Goal: Task Accomplishment & Management: Manage account settings

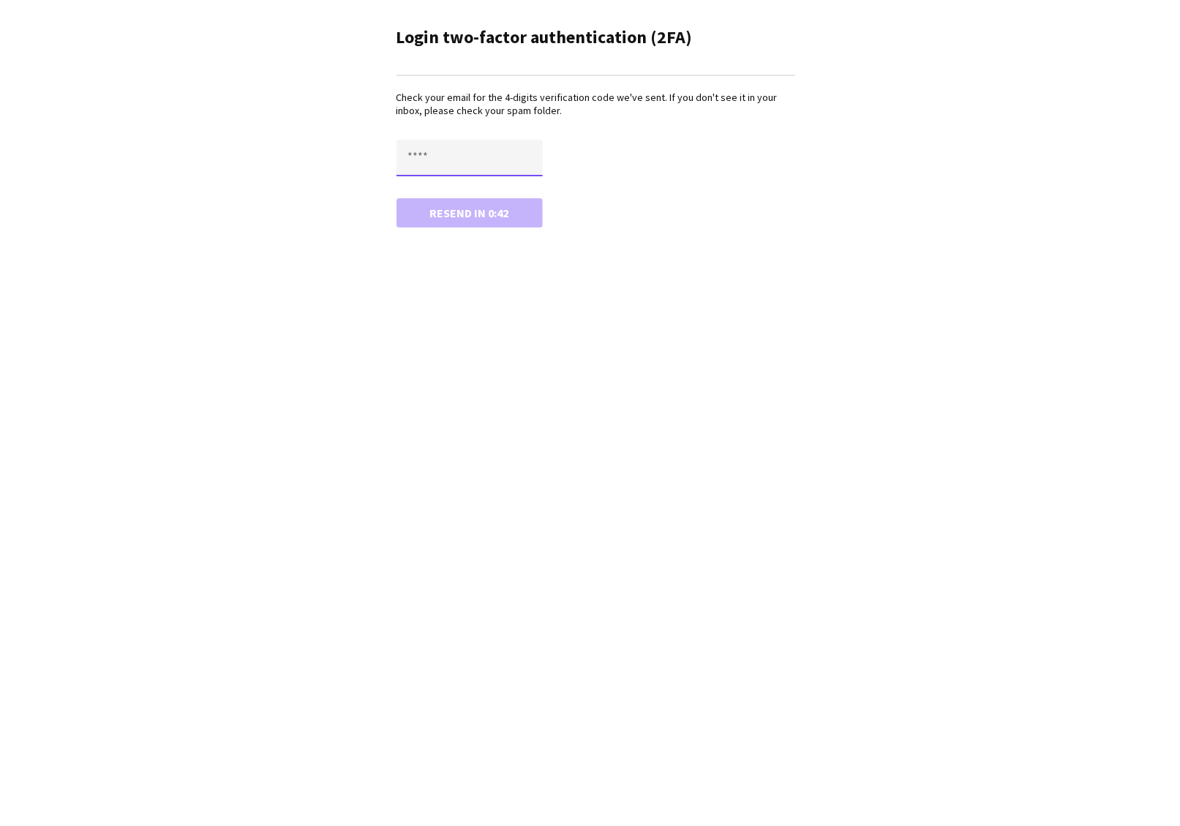
click at [448, 151] on input "text" at bounding box center [470, 158] width 146 height 37
paste input "****"
type input "****"
click at [446, 219] on button "Confirm" at bounding box center [470, 212] width 146 height 29
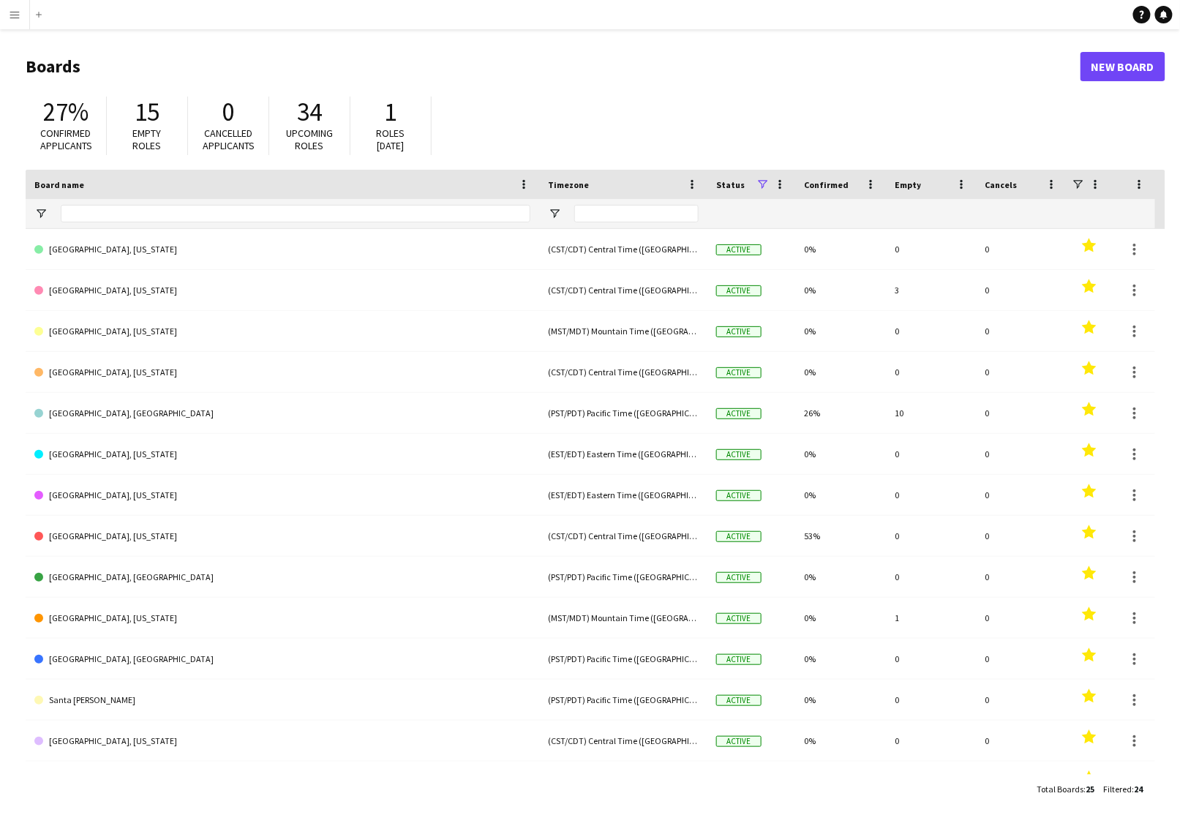
click at [13, 10] on app-icon "Menu" at bounding box center [15, 15] width 12 height 12
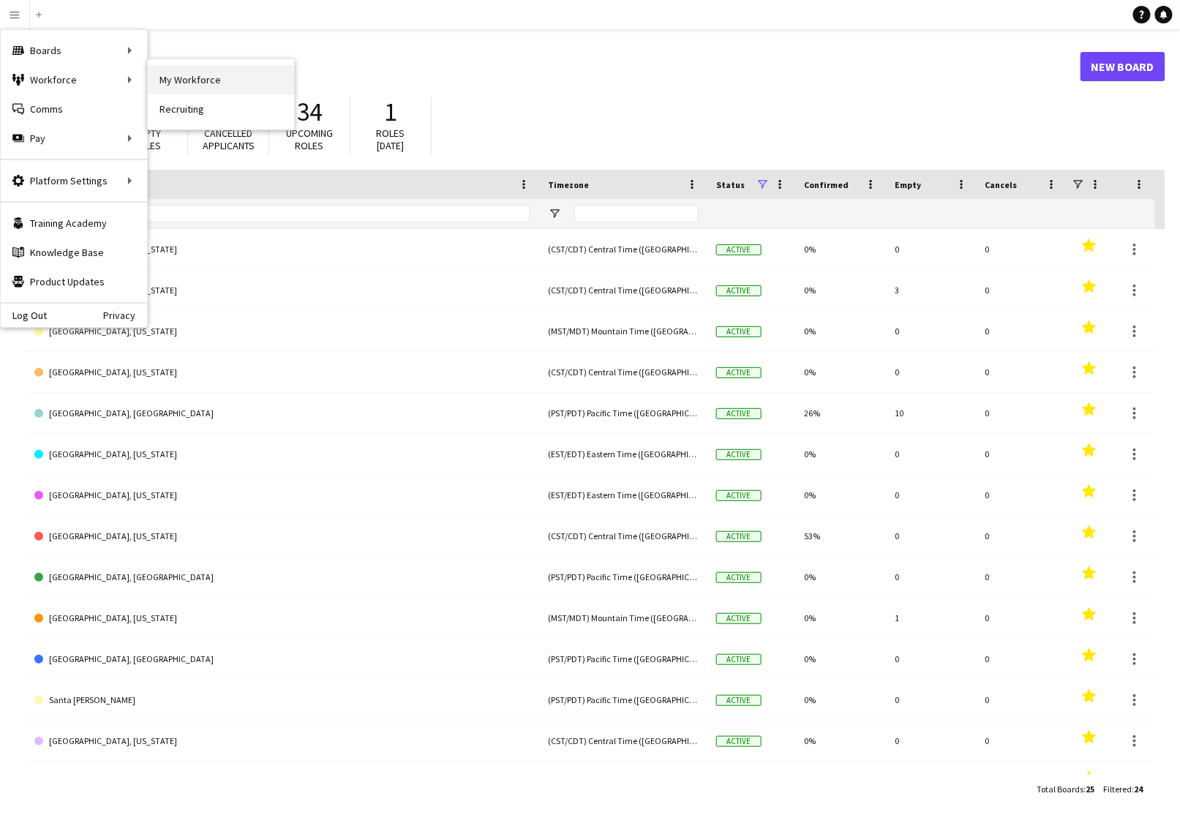
click at [187, 70] on link "My Workforce" at bounding box center [221, 79] width 146 height 29
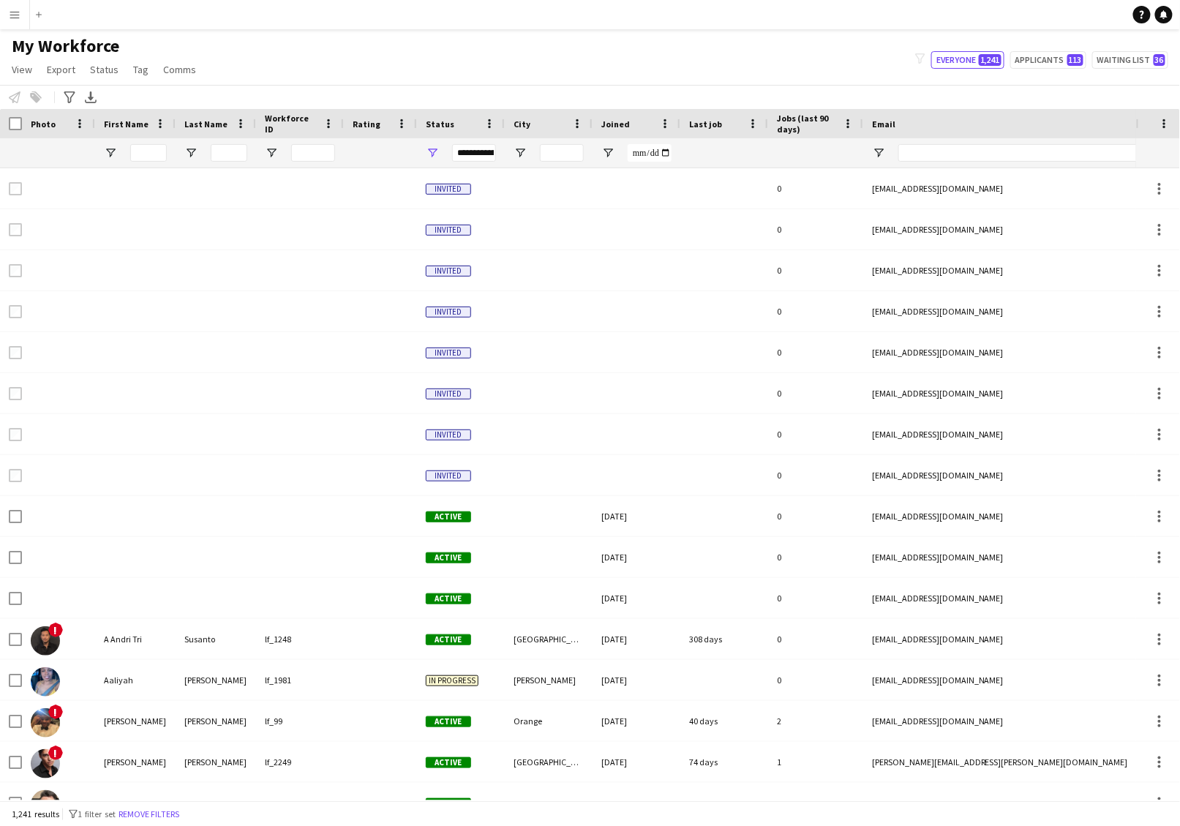
click at [10, 19] on app-icon "Menu" at bounding box center [15, 15] width 12 height 12
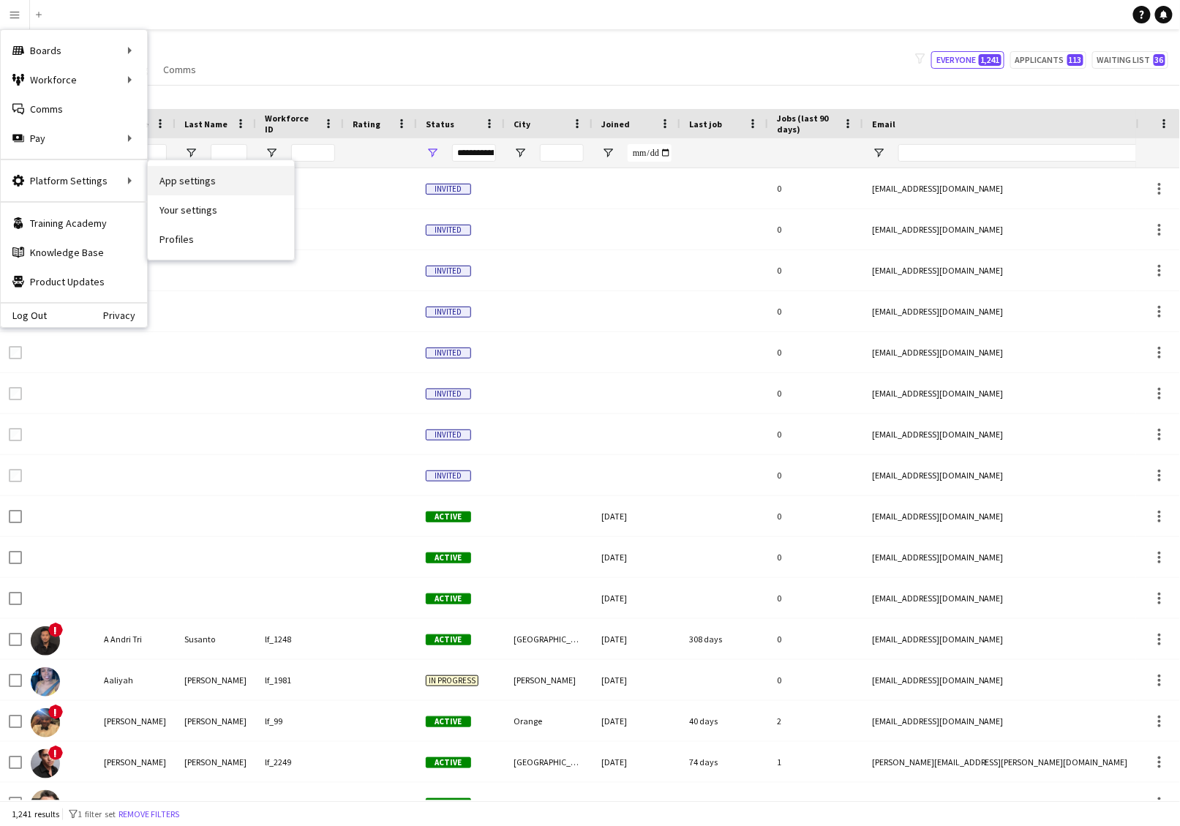
click at [201, 177] on link "App settings" at bounding box center [221, 180] width 146 height 29
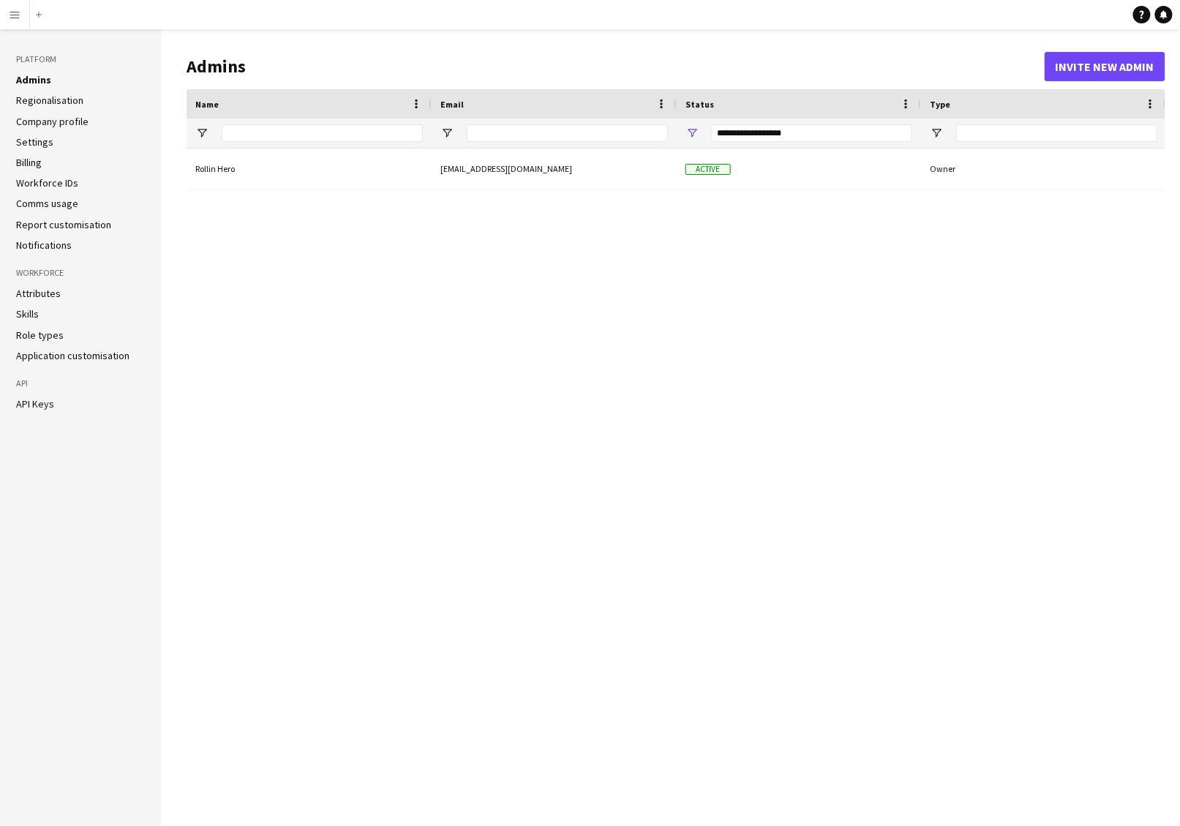
click at [37, 187] on link "Workforce IDs" at bounding box center [47, 182] width 62 height 13
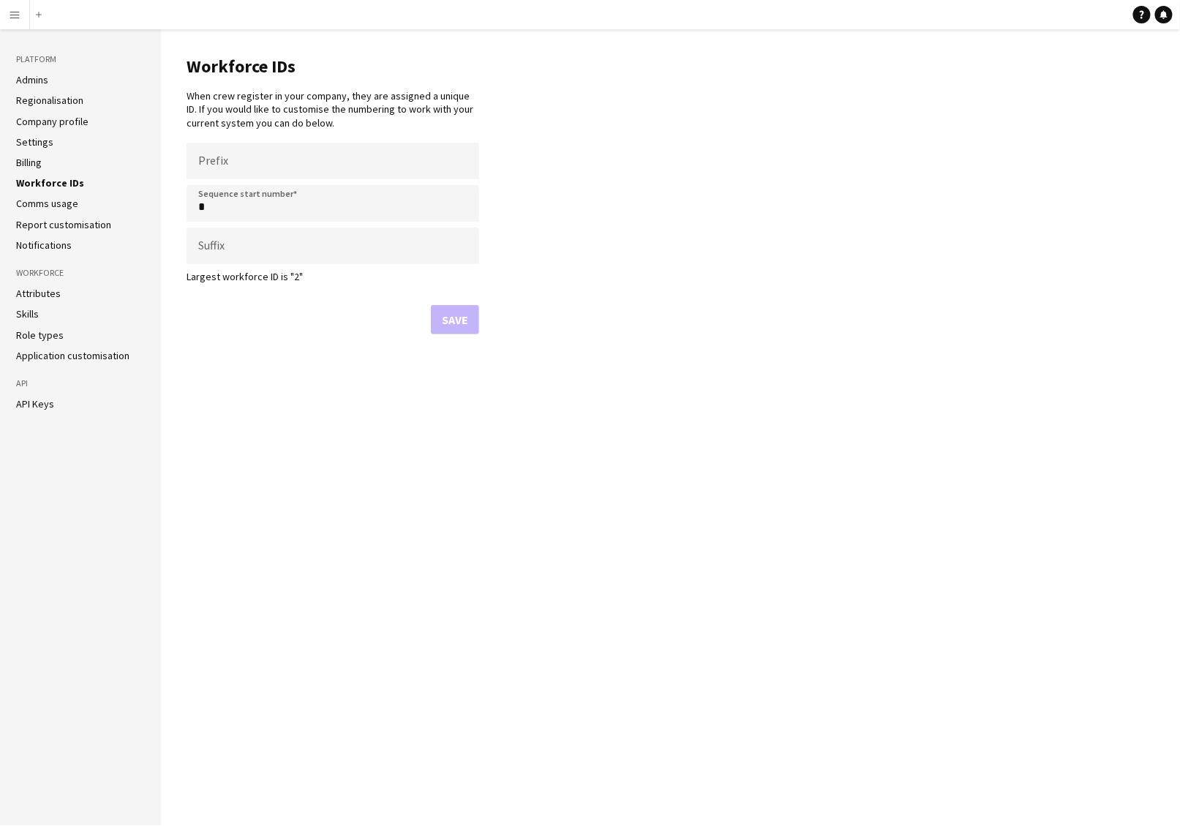
click at [215, 290] on form "Prefix Sequence start number * Suffix Largest workforce ID is "2" Save" at bounding box center [333, 239] width 293 height 192
click at [708, 455] on main "Workforce IDs When crew register in your company, they are assigned a unique ID…" at bounding box center [670, 427] width 1019 height 797
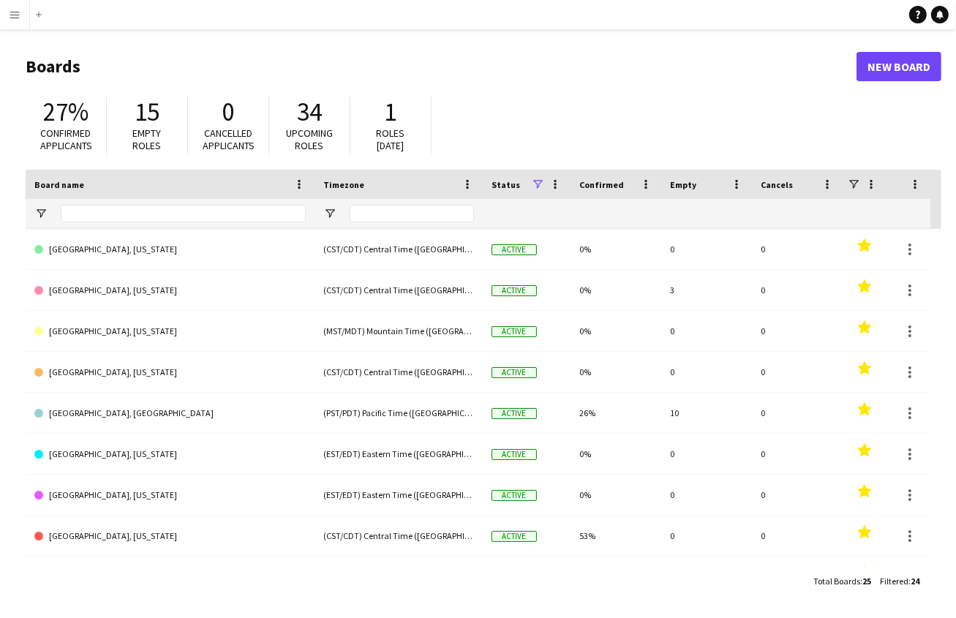
click at [18, 17] on app-icon "Menu" at bounding box center [15, 15] width 12 height 12
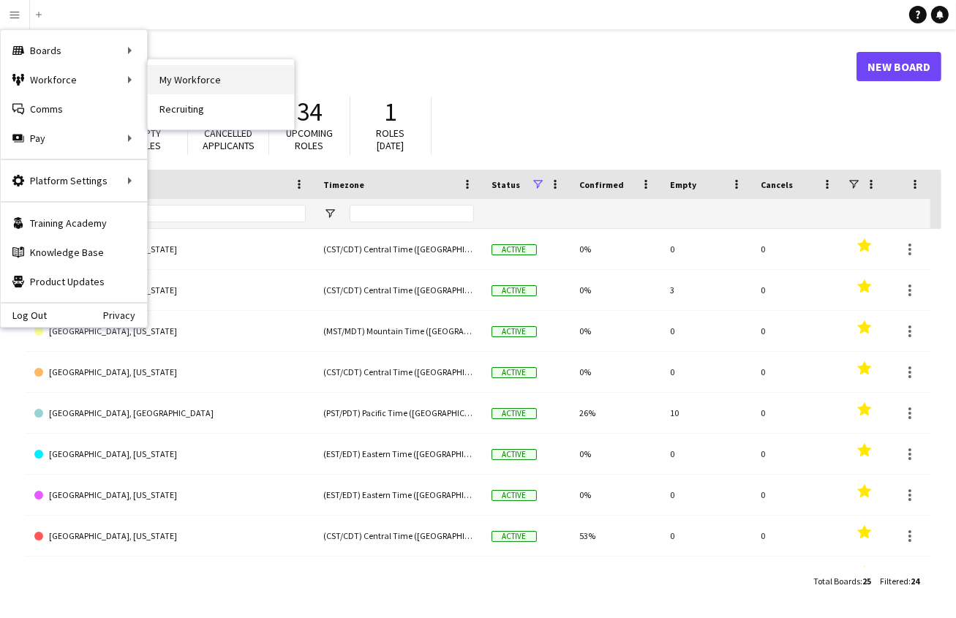
click at [199, 80] on link "My Workforce" at bounding box center [221, 79] width 146 height 29
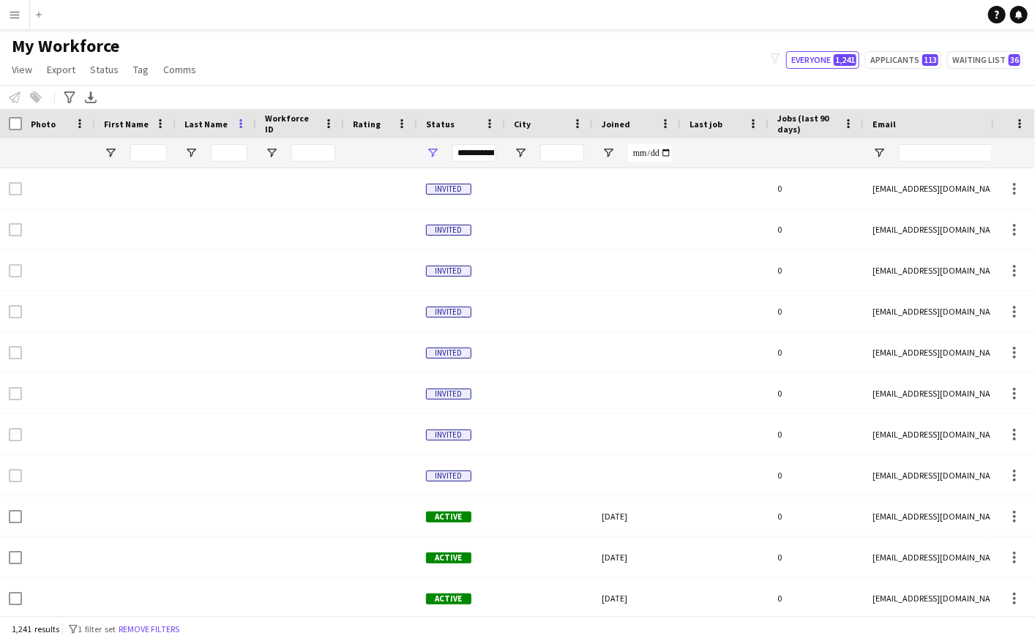
click at [240, 124] on span at bounding box center [240, 123] width 13 height 13
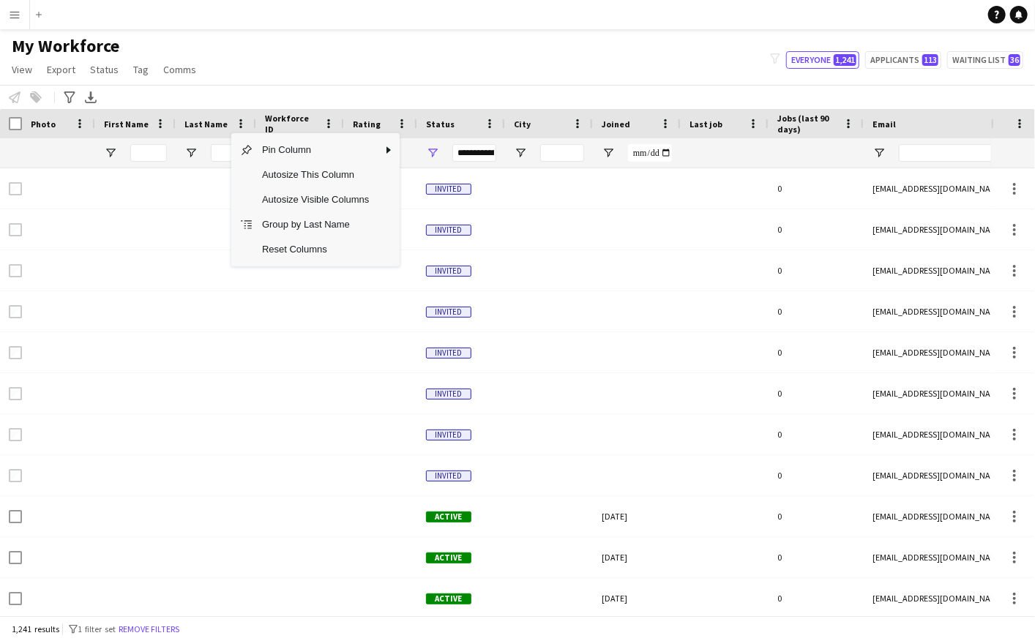
click at [318, 90] on div "Notify workforce Add to tag Select at least one crew to tag him or her. Advance…" at bounding box center [517, 97] width 1035 height 24
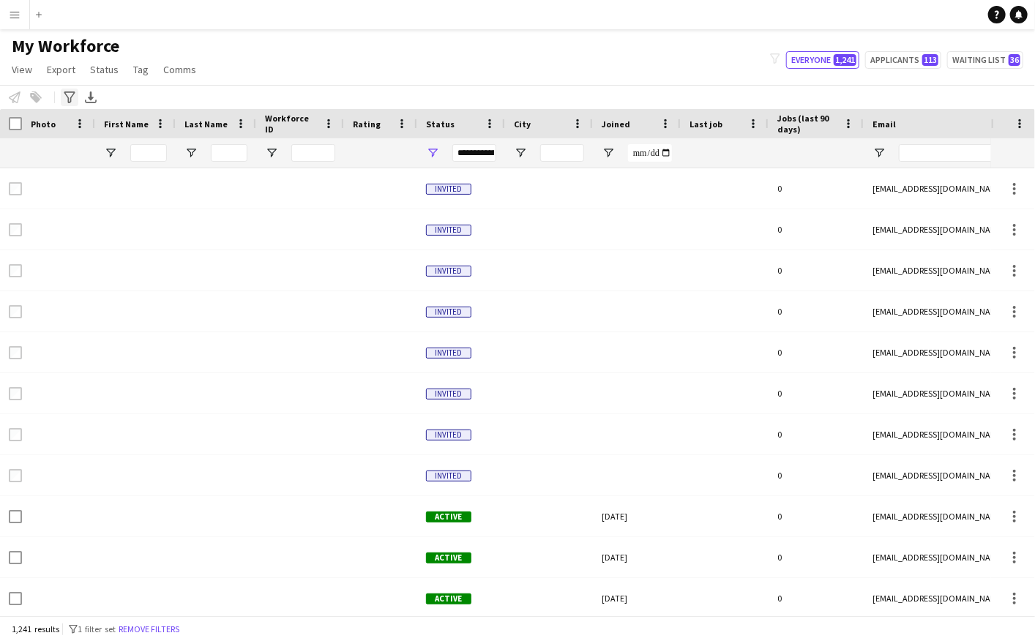
click at [62, 98] on div "Advanced filters" at bounding box center [70, 98] width 18 height 18
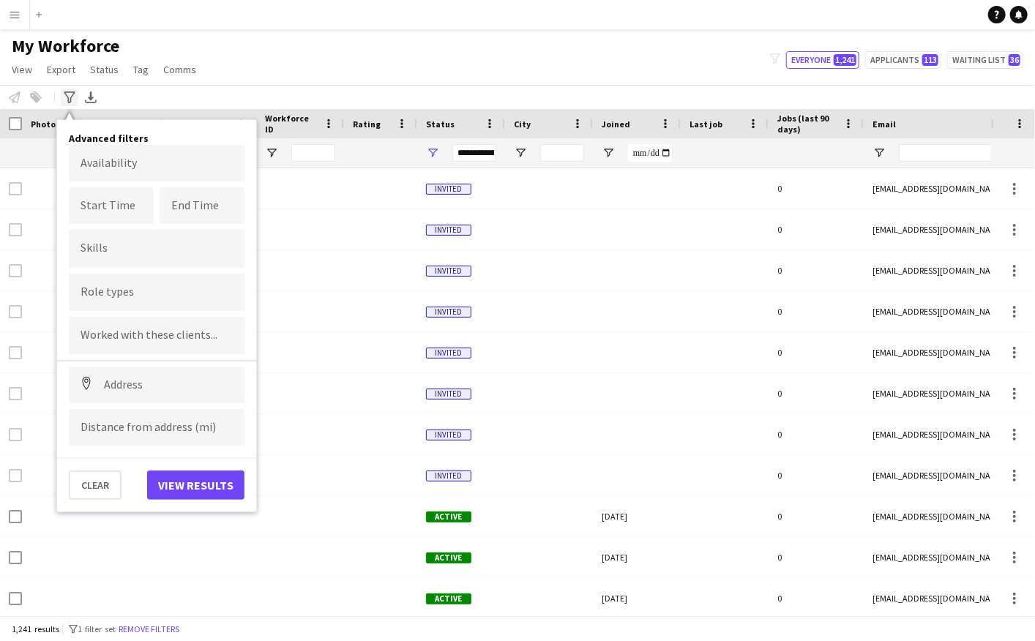
click at [62, 98] on div "Advanced filters" at bounding box center [70, 98] width 18 height 18
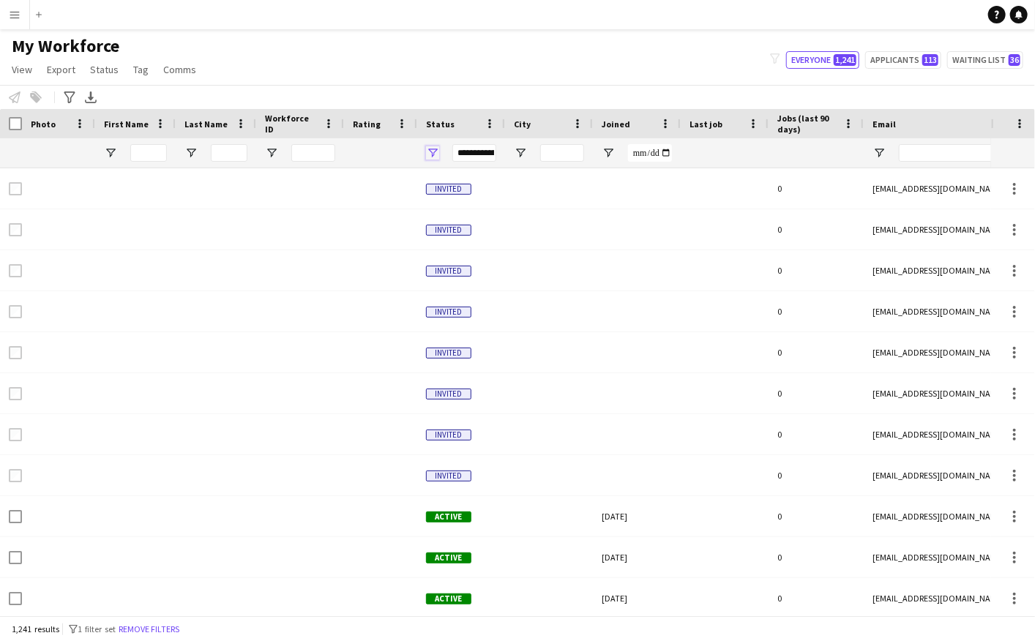
click at [429, 156] on span "Open Filter Menu" at bounding box center [432, 152] width 13 height 13
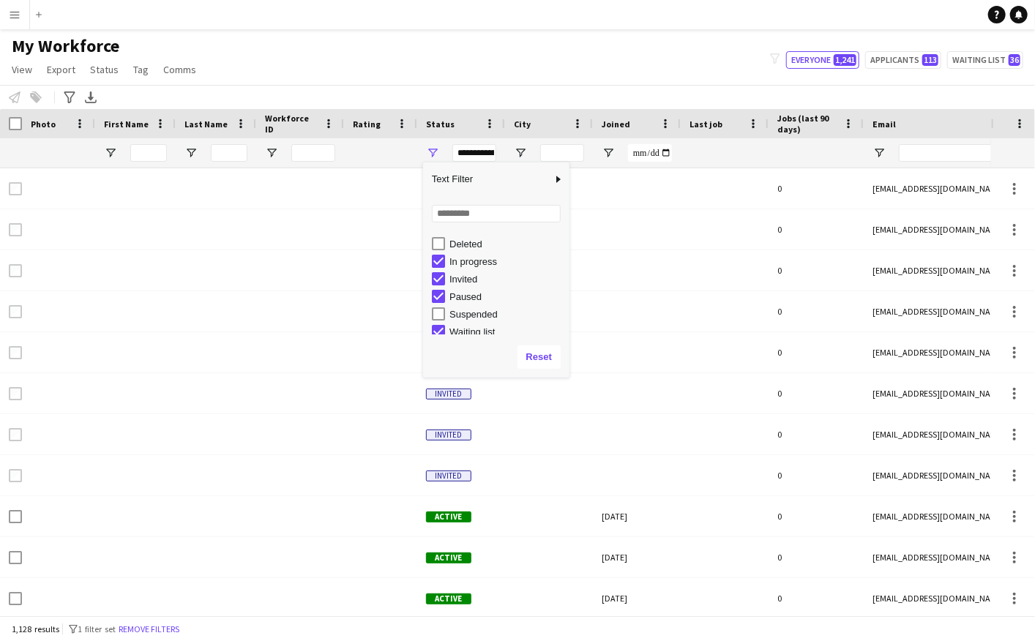
scroll to position [92, 0]
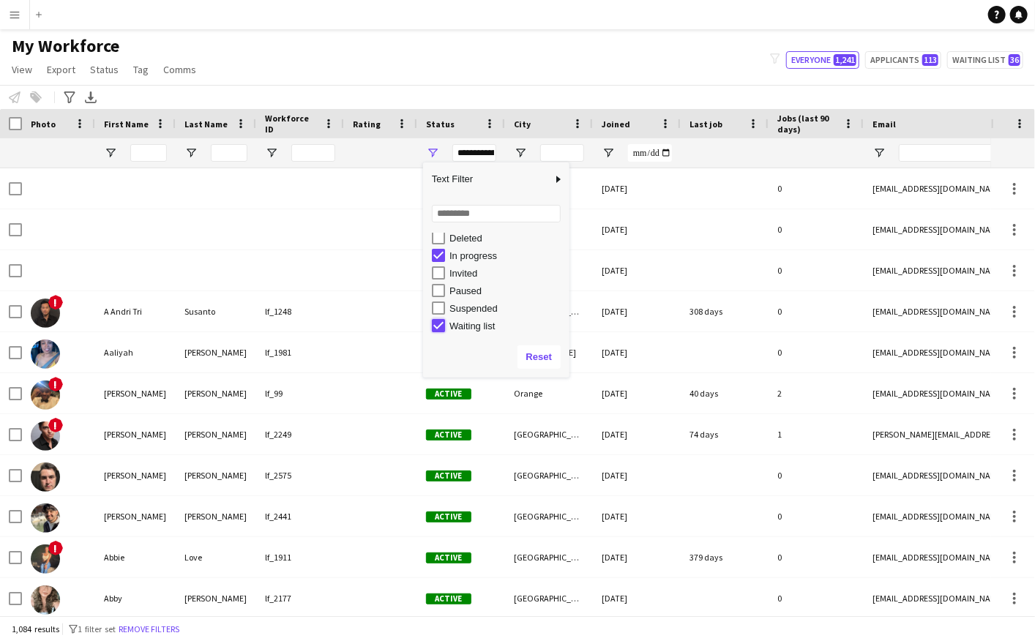
type input "**********"
click at [533, 64] on div "My Workforce View Views Default view New view Update view Delete view Edit name…" at bounding box center [517, 60] width 1035 height 50
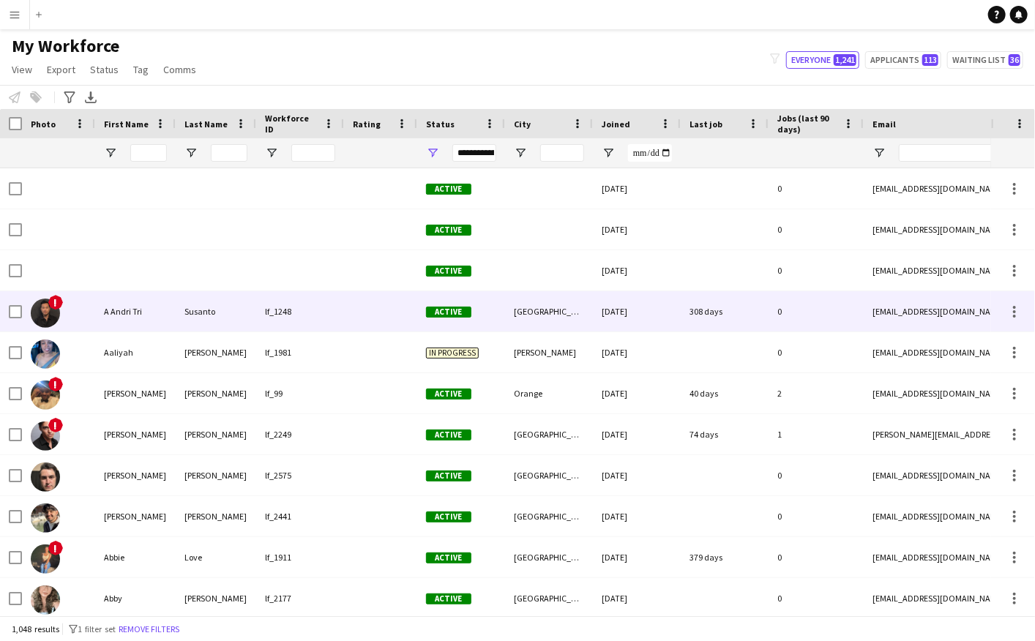
click at [45, 312] on img at bounding box center [45, 313] width 29 height 29
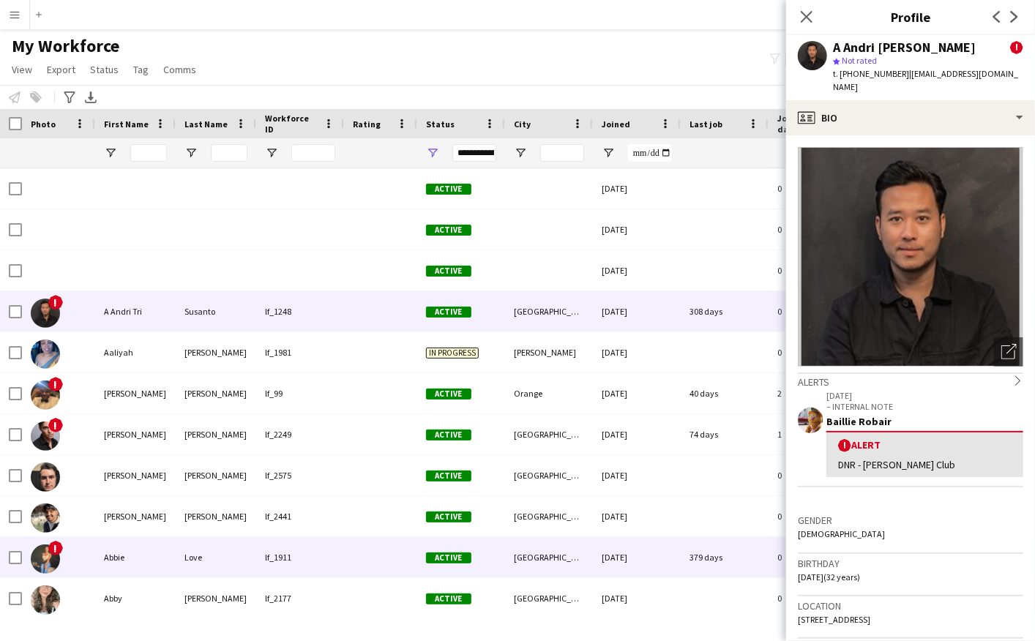
click at [50, 558] on img at bounding box center [45, 558] width 29 height 29
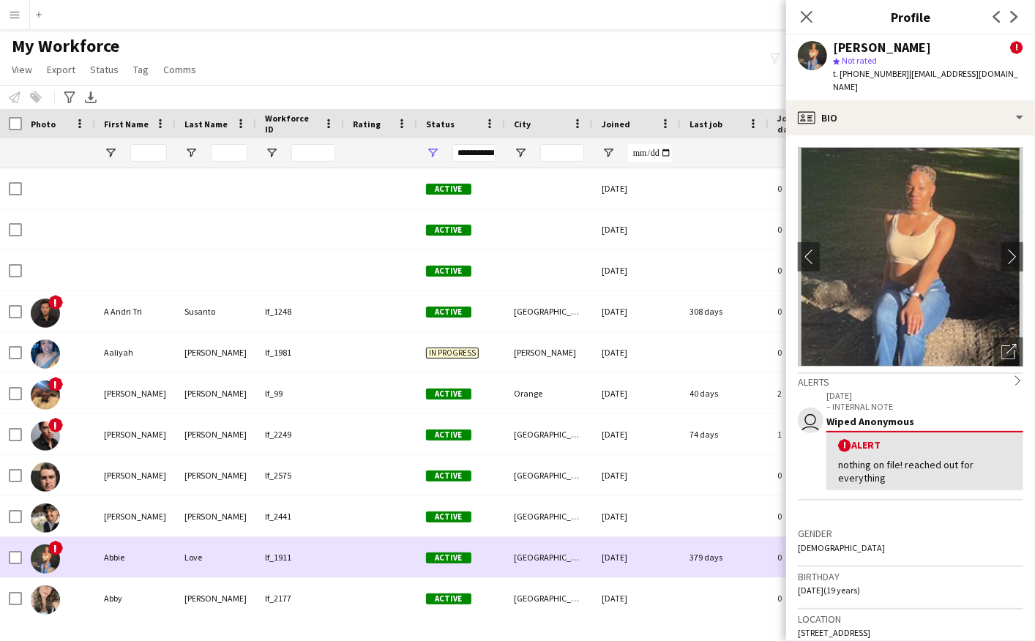
click at [50, 541] on div "!" at bounding box center [45, 558] width 29 height 41
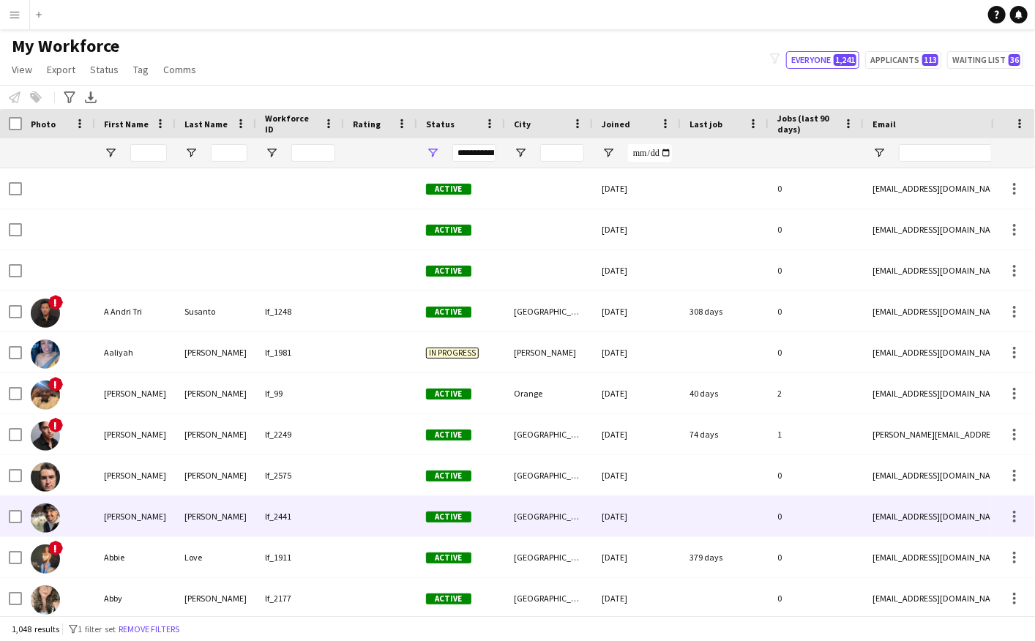
click at [49, 517] on img at bounding box center [45, 517] width 29 height 29
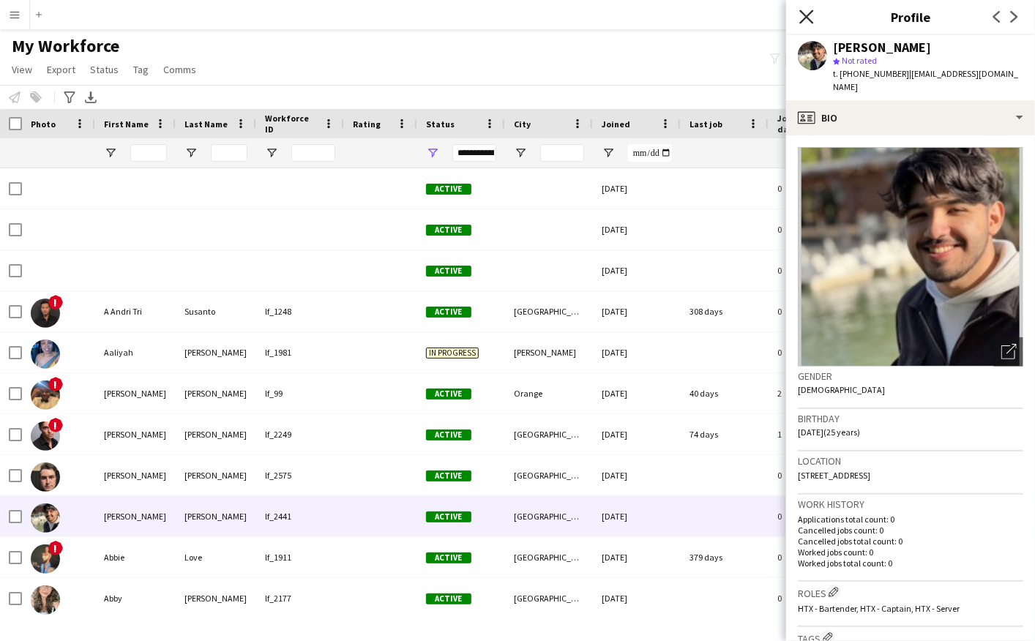
click at [800, 12] on icon "Close pop-in" at bounding box center [806, 17] width 14 height 14
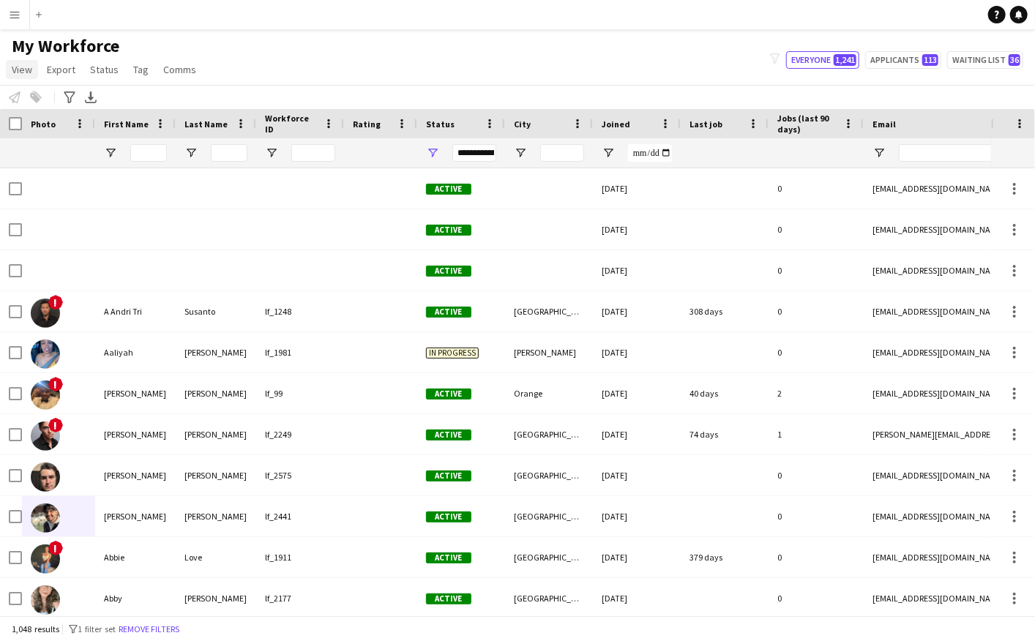
click at [16, 74] on span "View" at bounding box center [22, 69] width 20 height 13
click at [58, 133] on link "Customise view" at bounding box center [58, 144] width 102 height 31
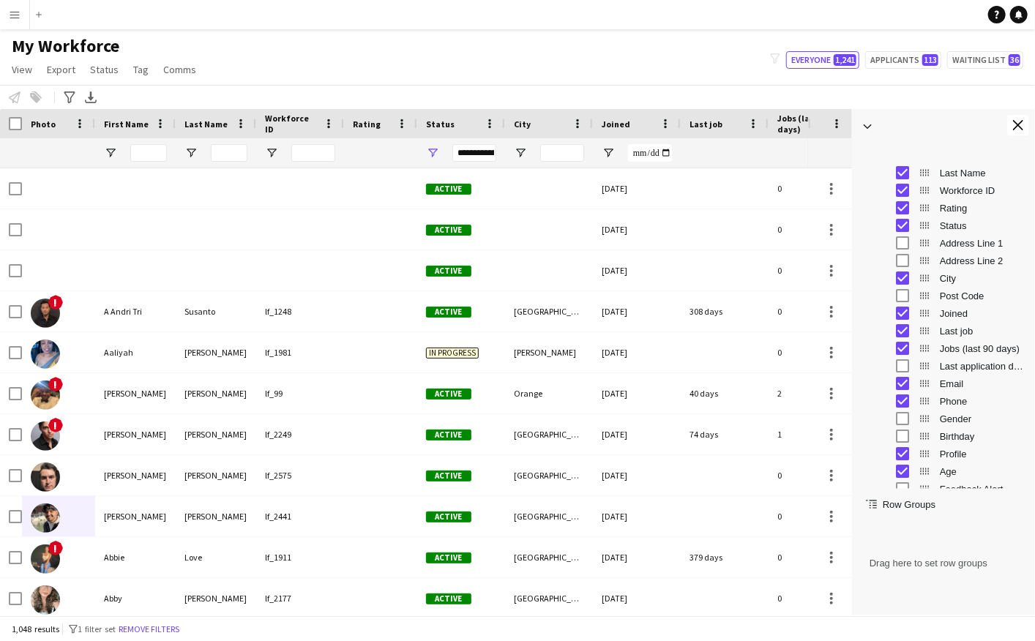
scroll to position [0, 0]
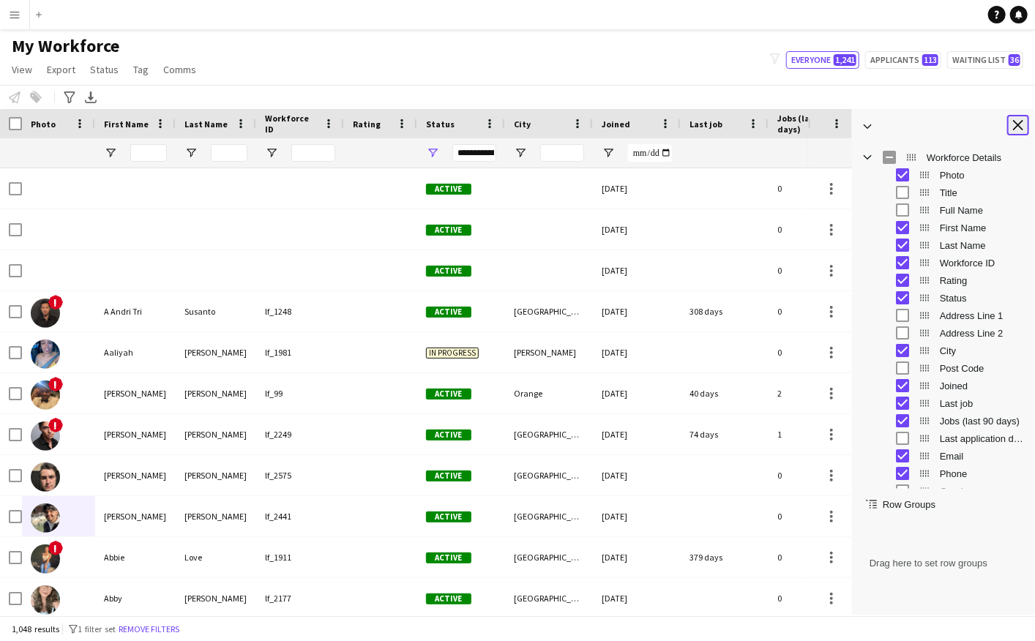
click at [956, 121] on app-icon "Close tool panel" at bounding box center [1018, 125] width 10 height 10
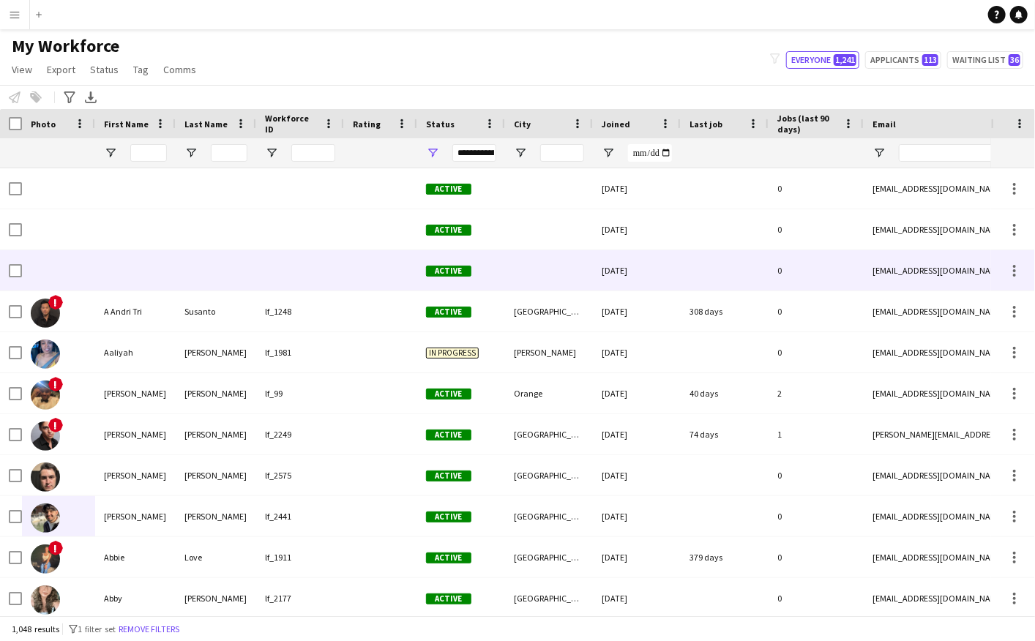
click at [154, 277] on div at bounding box center [135, 270] width 80 height 40
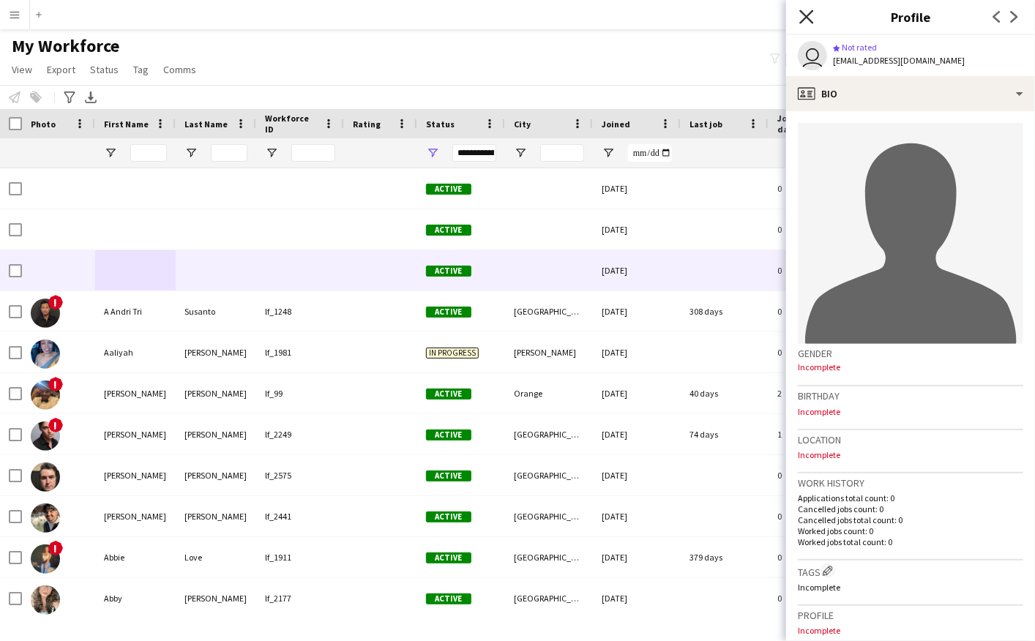
click at [809, 17] on icon "Close pop-in" at bounding box center [806, 17] width 14 height 14
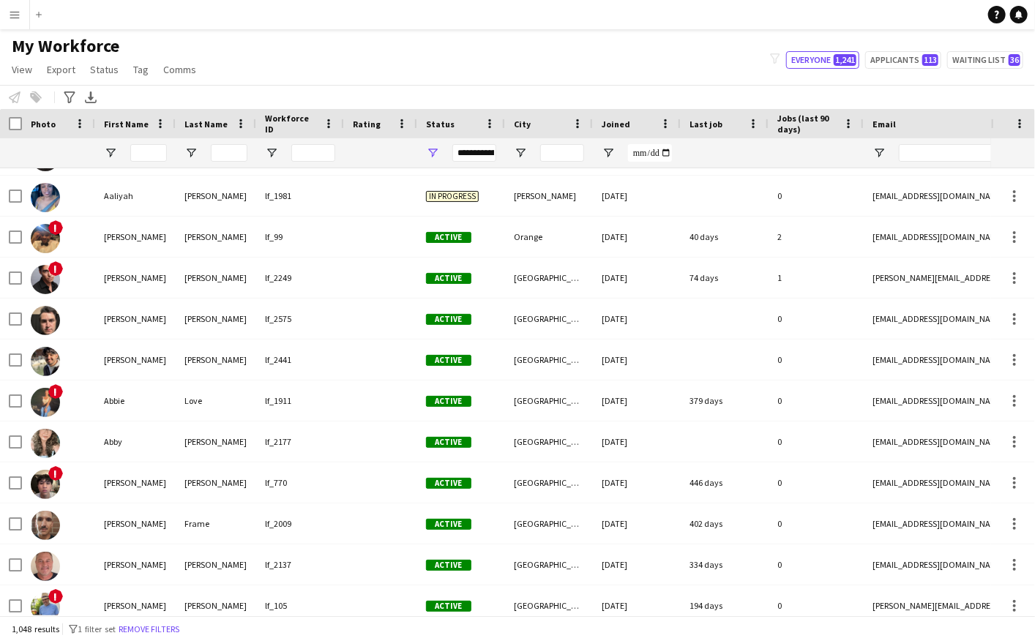
scroll to position [160, 0]
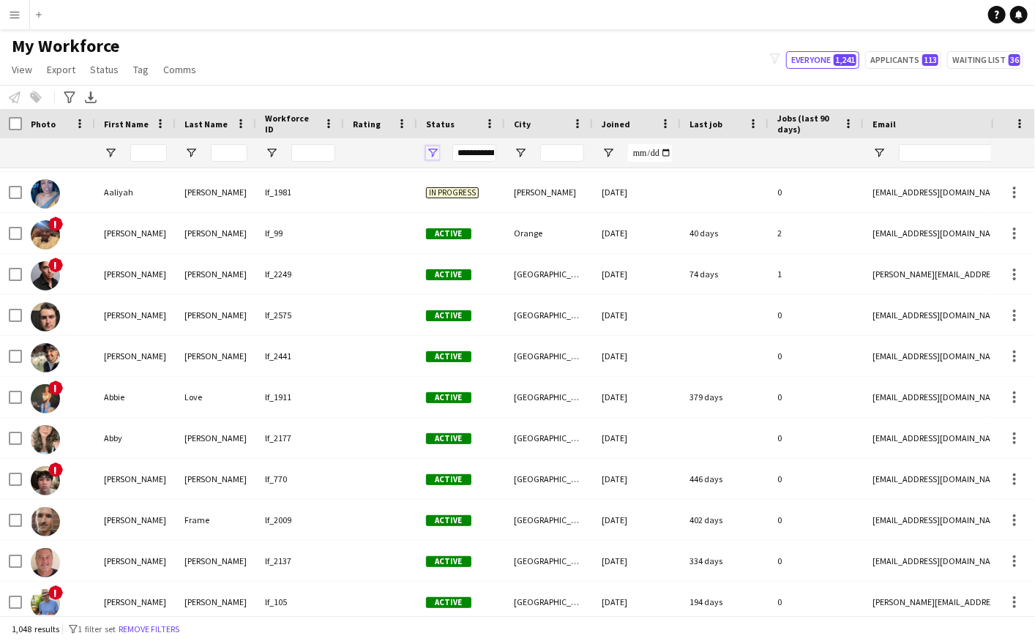
click at [428, 152] on span "Open Filter Menu" at bounding box center [432, 152] width 13 height 13
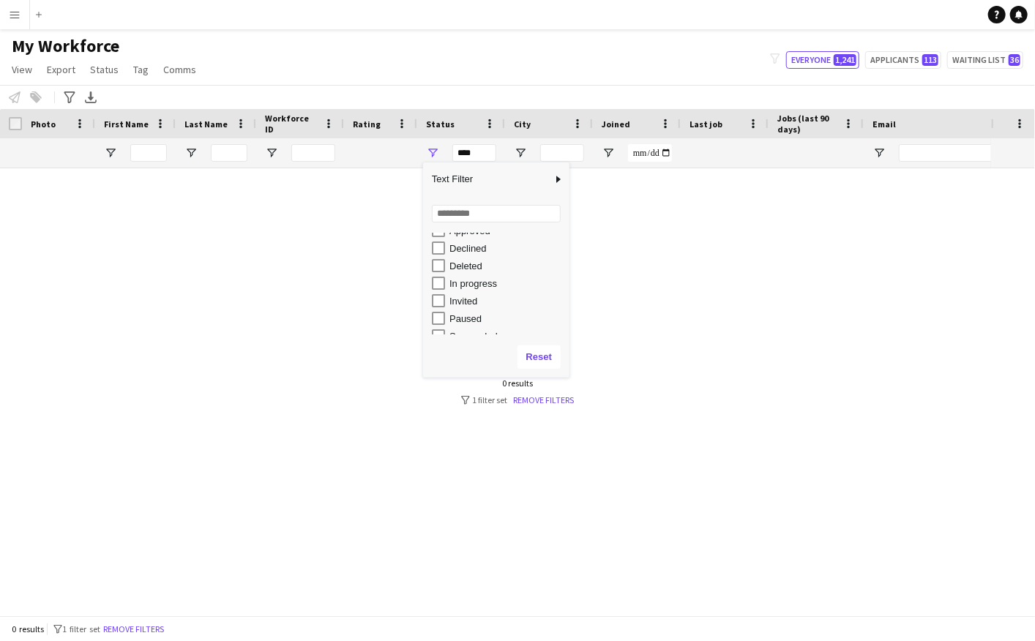
scroll to position [92, 0]
type input "**********"
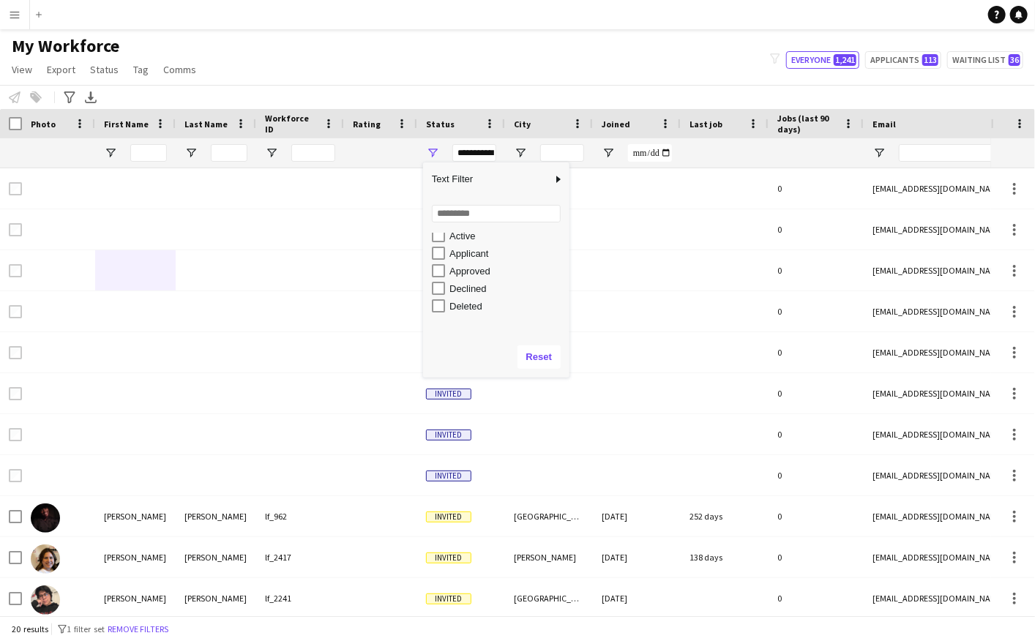
scroll to position [0, 0]
click at [18, 17] on app-icon "Menu" at bounding box center [15, 15] width 12 height 12
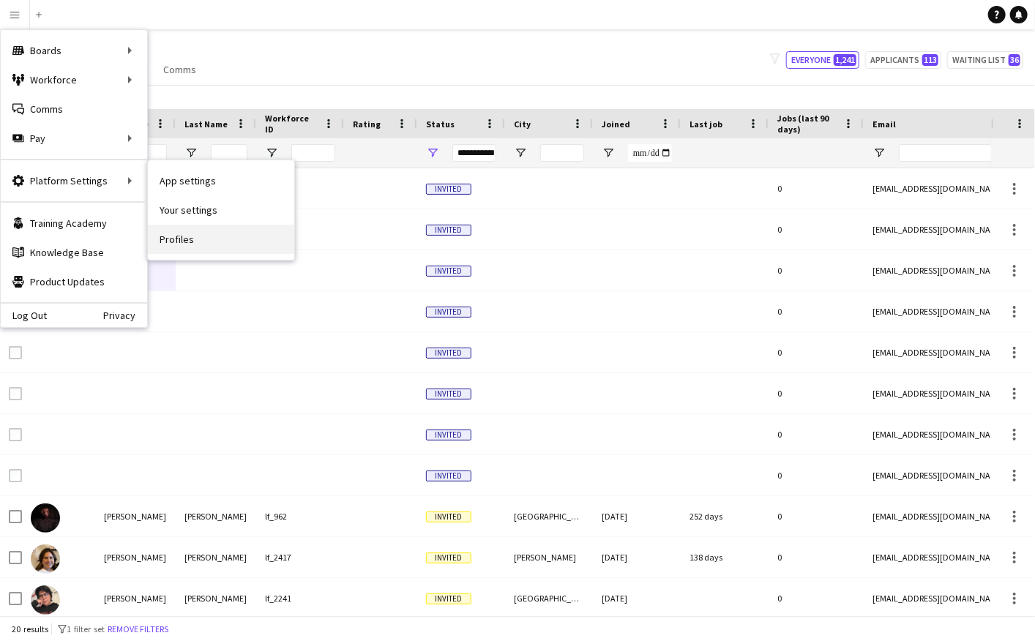
click at [188, 235] on link "Profiles" at bounding box center [221, 239] width 146 height 29
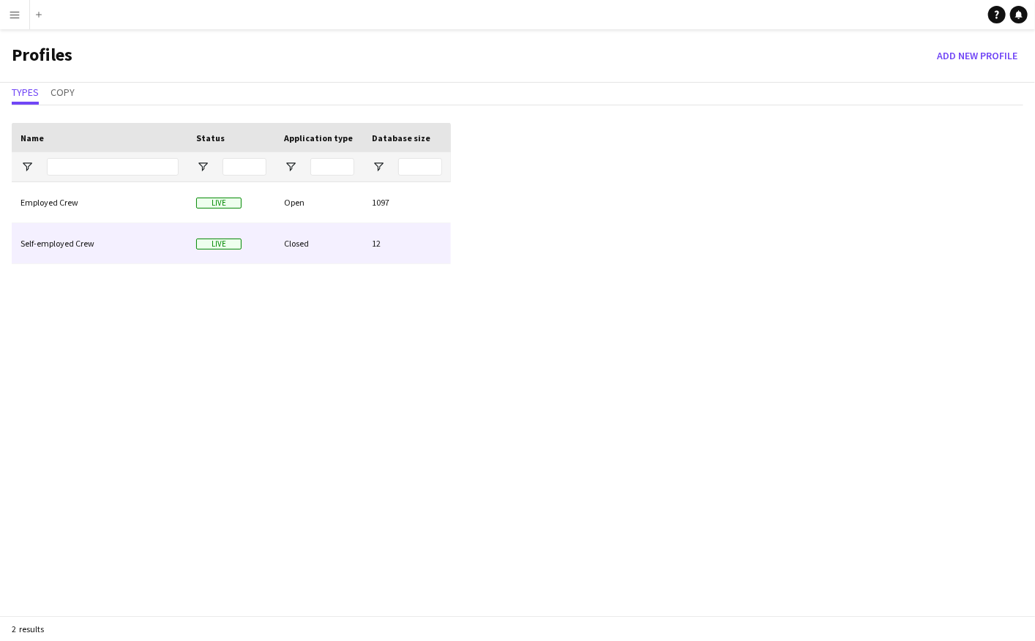
click at [83, 244] on div "Self-employed Crew" at bounding box center [100, 243] width 176 height 40
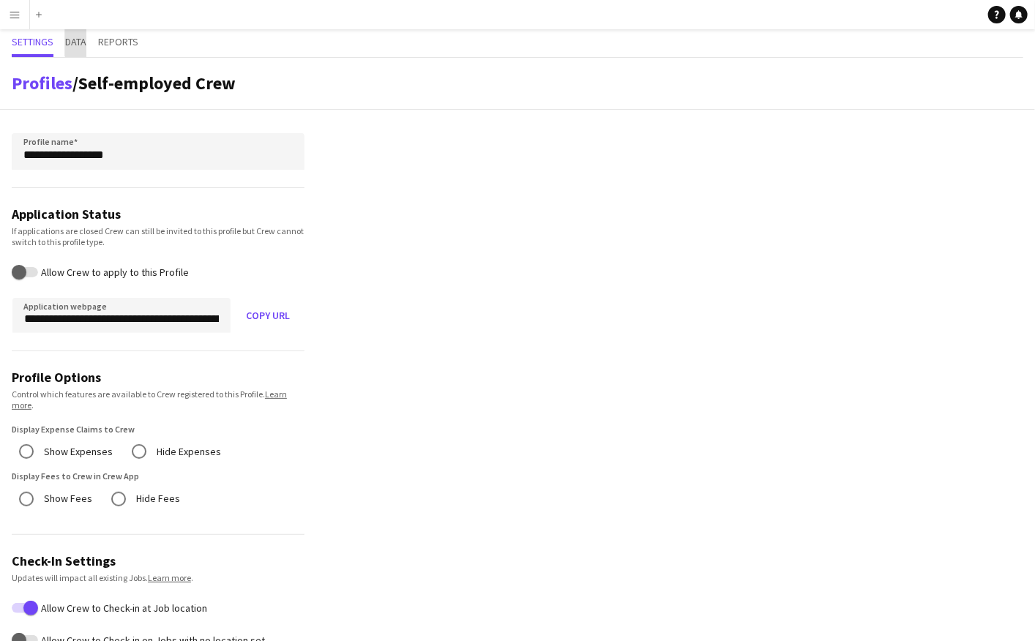
click at [78, 42] on span "Data" at bounding box center [75, 42] width 21 height 10
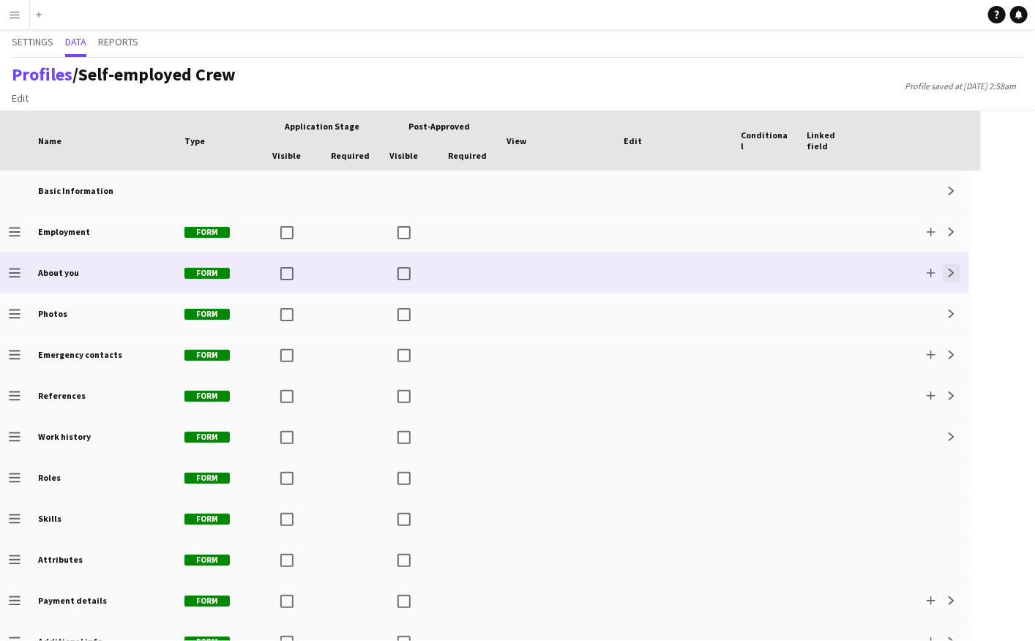
click at [956, 274] on button "Expand" at bounding box center [951, 273] width 18 height 18
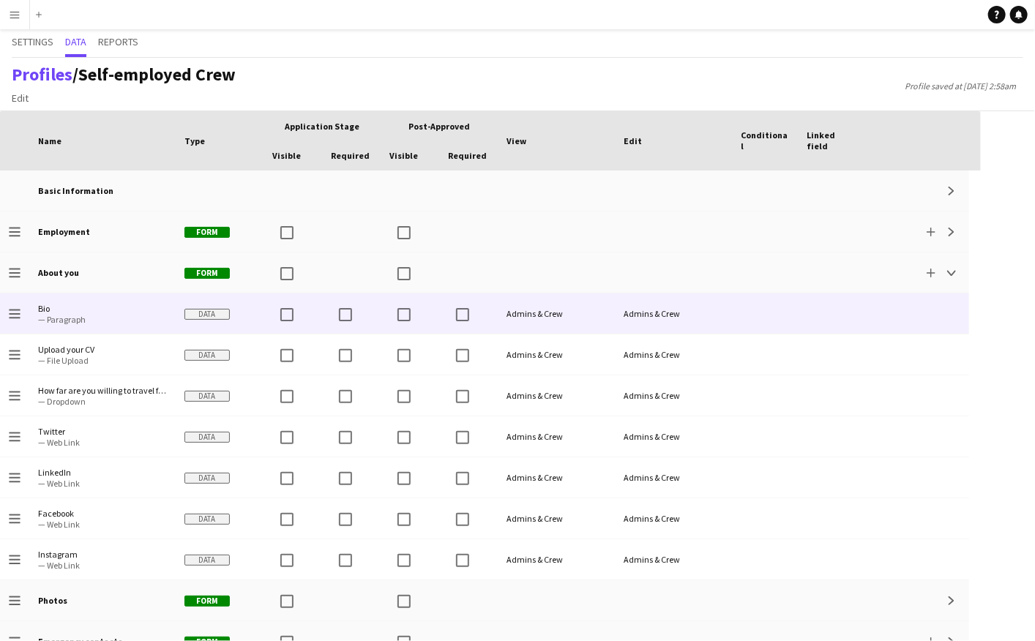
click at [90, 318] on span "— Paragraph" at bounding box center [102, 319] width 129 height 11
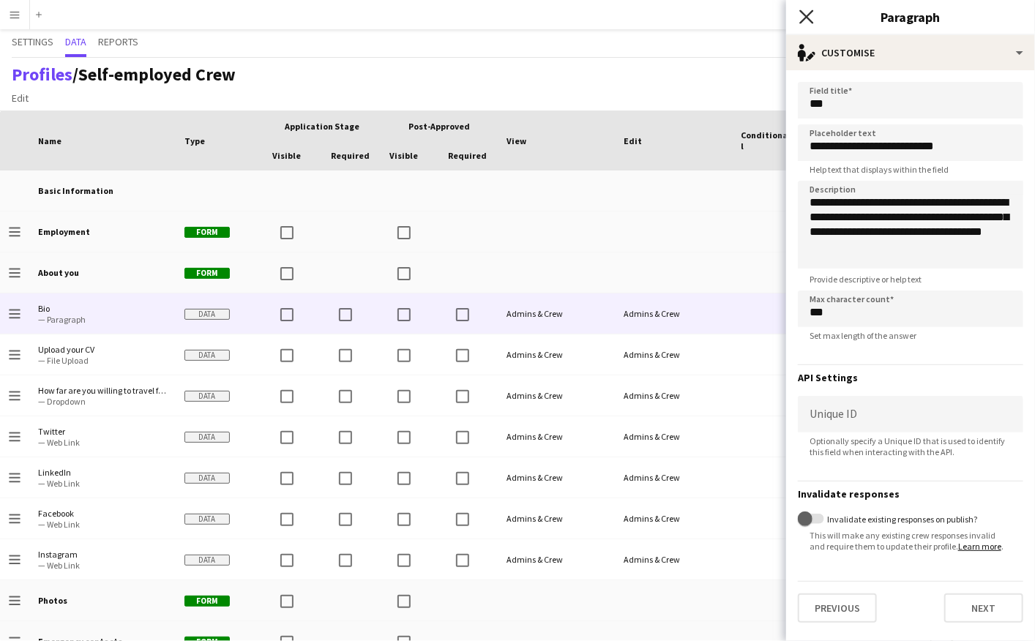
click at [802, 15] on icon "Close pop-in" at bounding box center [806, 17] width 14 height 14
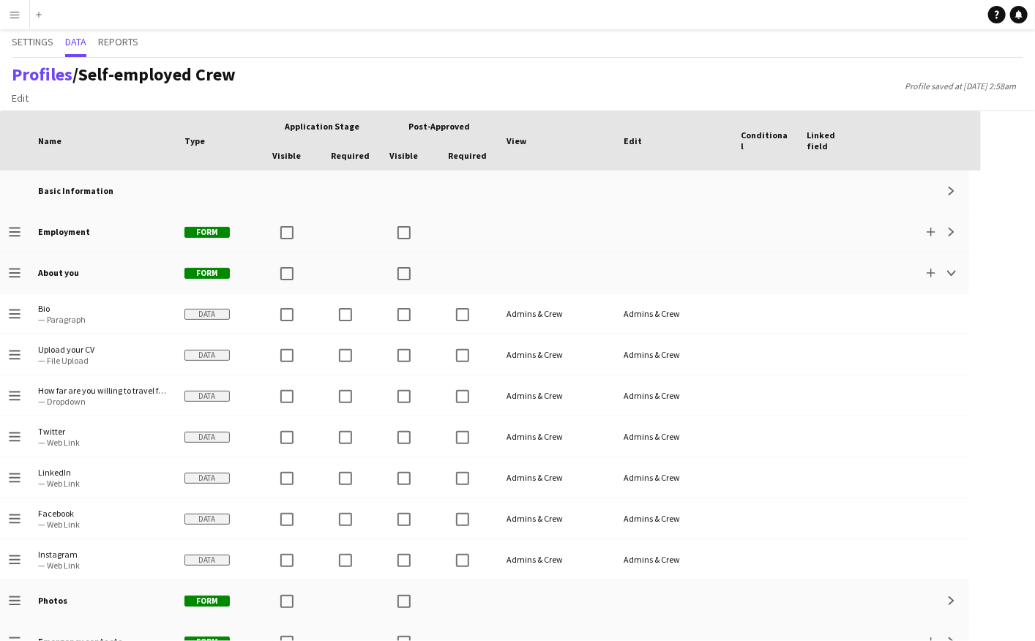
click at [689, 87] on div "Profiles / Self-employed Crew Edit Add section Profile saved at [DATE] 2:58am" at bounding box center [517, 84] width 1035 height 53
click at [4, 14] on button "Menu" at bounding box center [14, 14] width 29 height 29
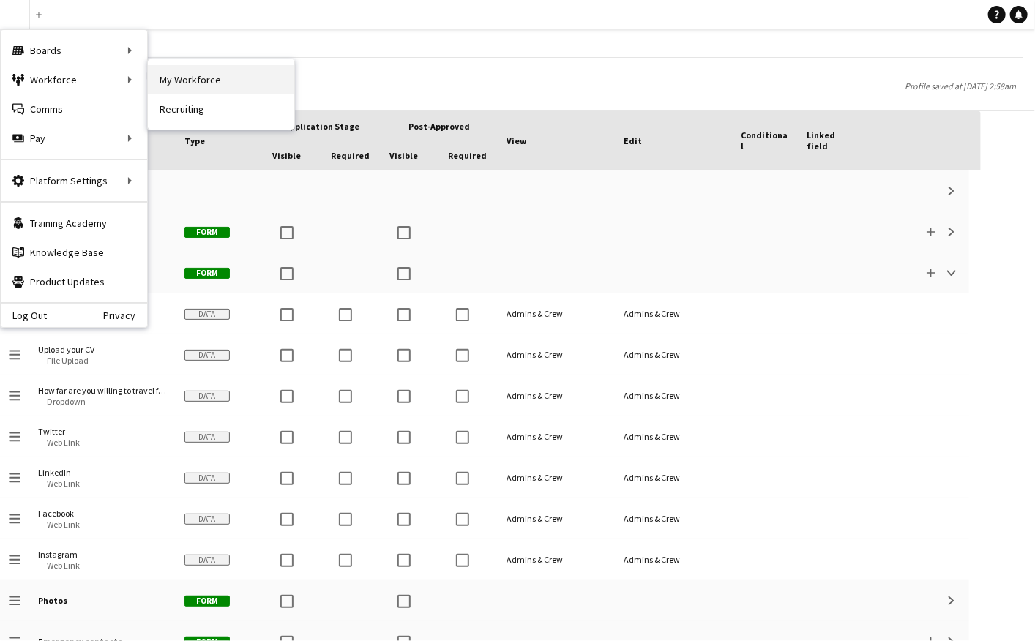
click at [177, 81] on link "My Workforce" at bounding box center [221, 79] width 146 height 29
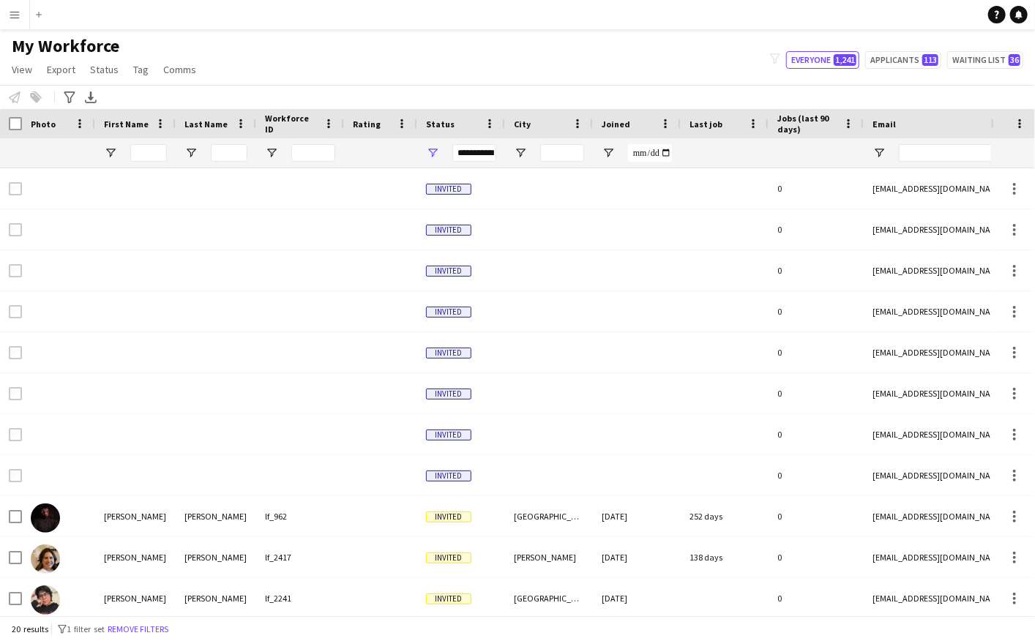
click at [778, 58] on icon "filter-1" at bounding box center [775, 58] width 10 height 10
click at [895, 61] on button "Applicants 113" at bounding box center [903, 60] width 76 height 18
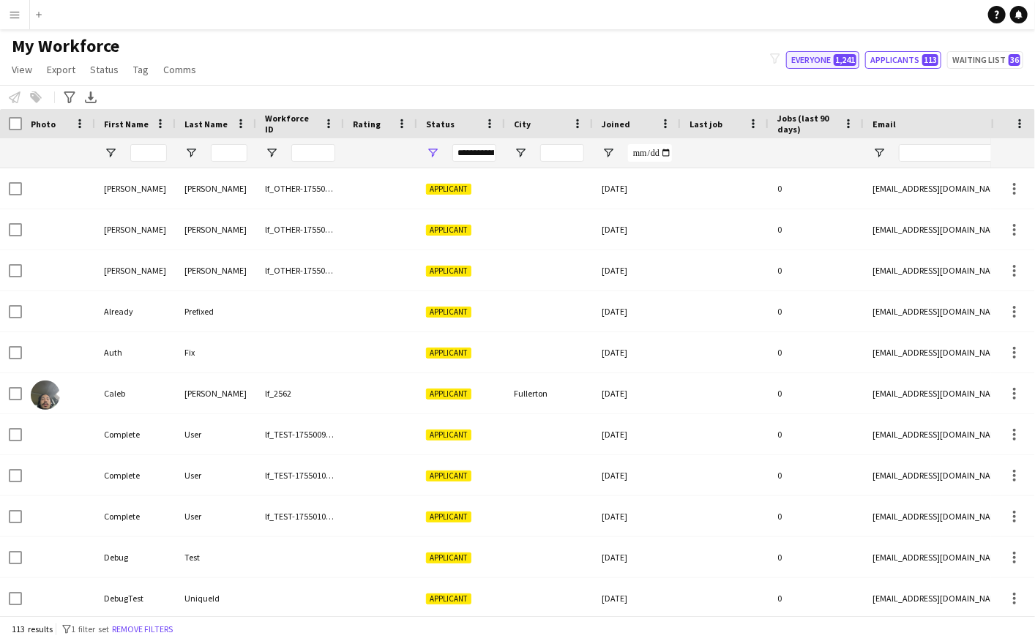
click at [840, 61] on span "1,241" at bounding box center [844, 60] width 23 height 12
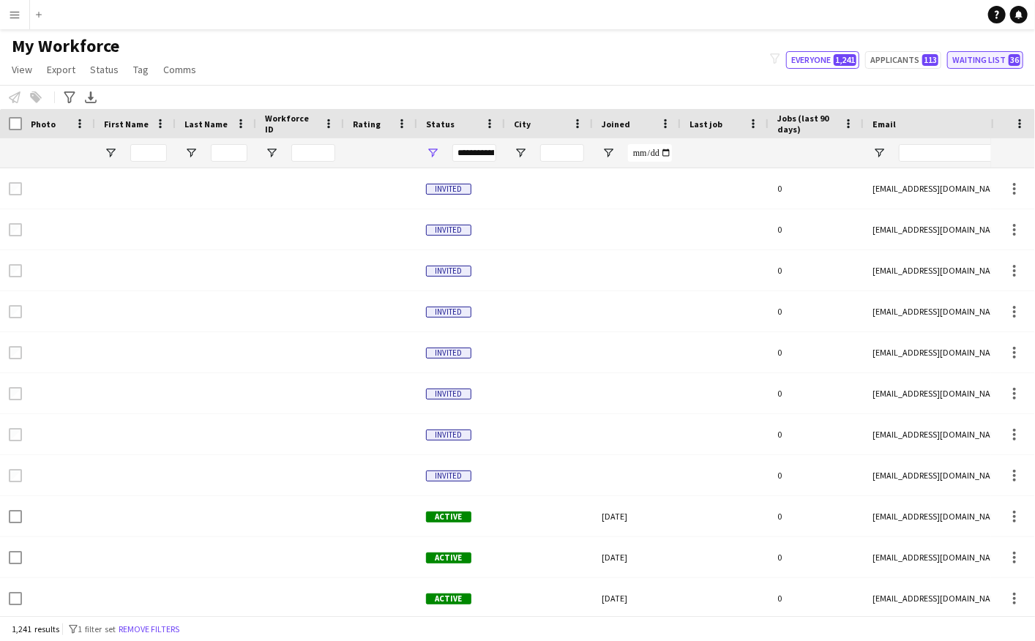
click at [987, 61] on button "Waiting list 36" at bounding box center [985, 60] width 76 height 18
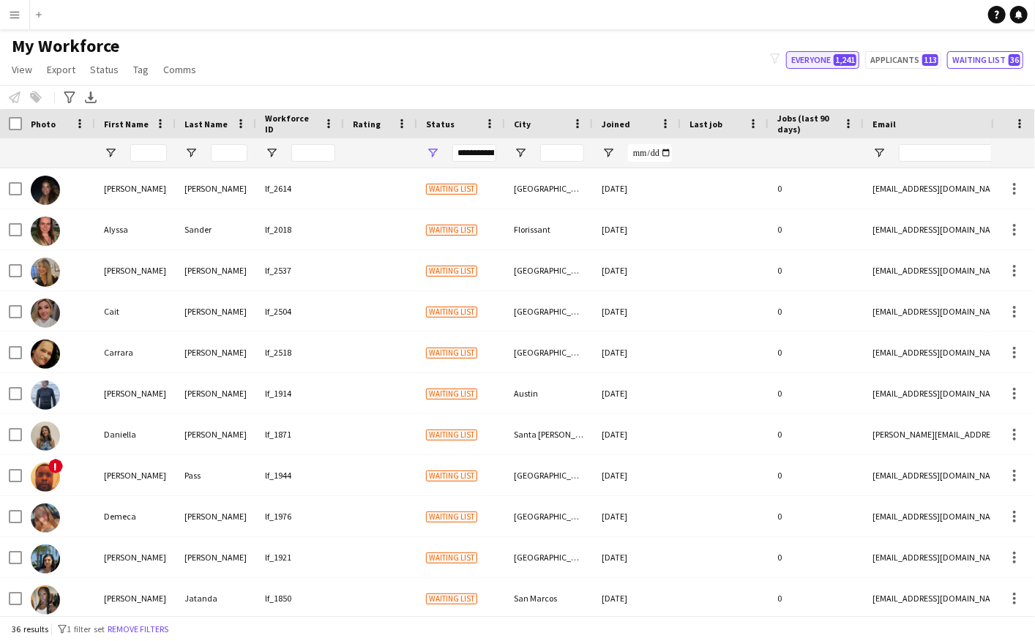
click at [816, 68] on button "Everyone 1,241" at bounding box center [822, 60] width 73 height 18
type input "**********"
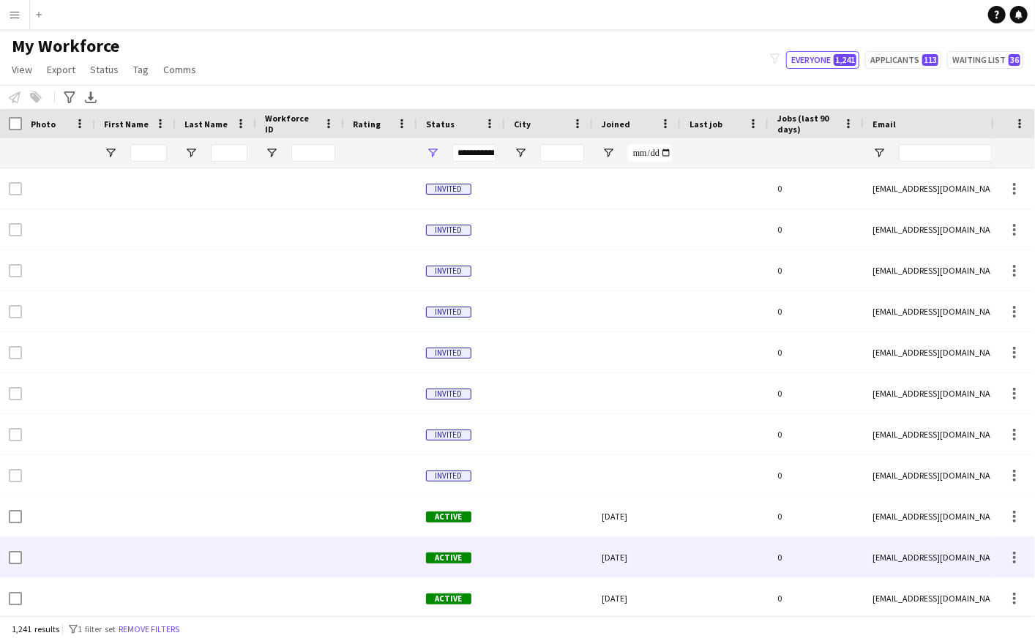
click at [137, 559] on div at bounding box center [135, 557] width 80 height 40
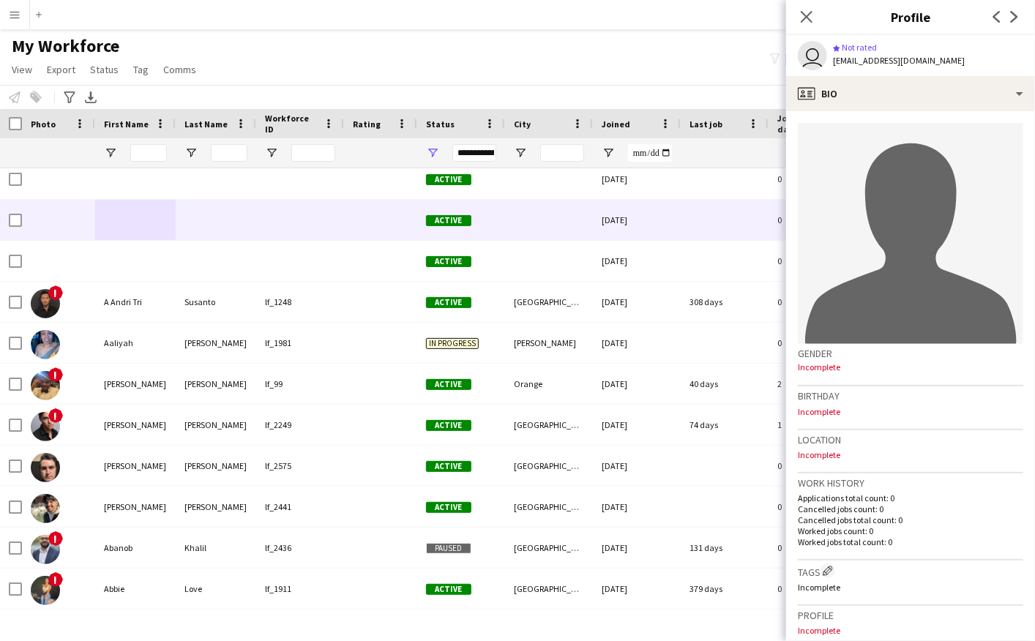
scroll to position [359, 0]
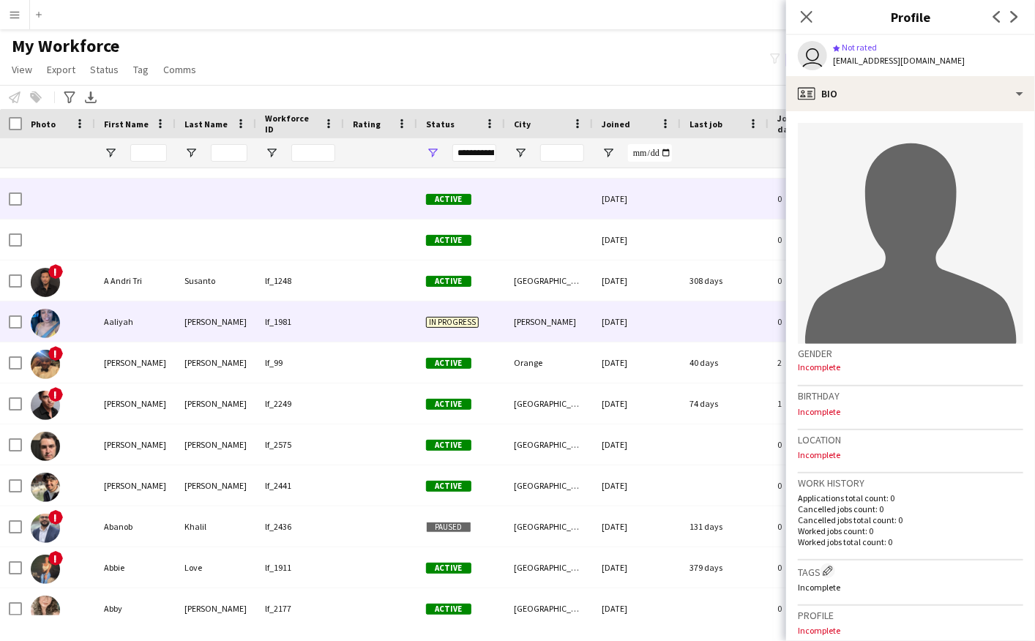
click at [130, 317] on div "Aaliyah" at bounding box center [135, 321] width 80 height 40
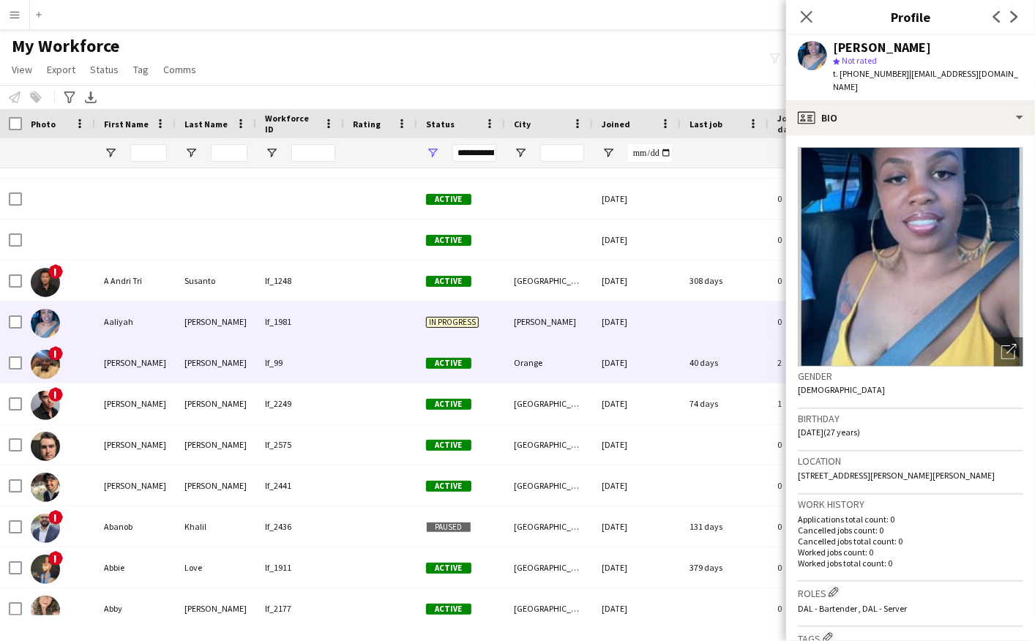
click at [132, 361] on div "[PERSON_NAME]" at bounding box center [135, 362] width 80 height 40
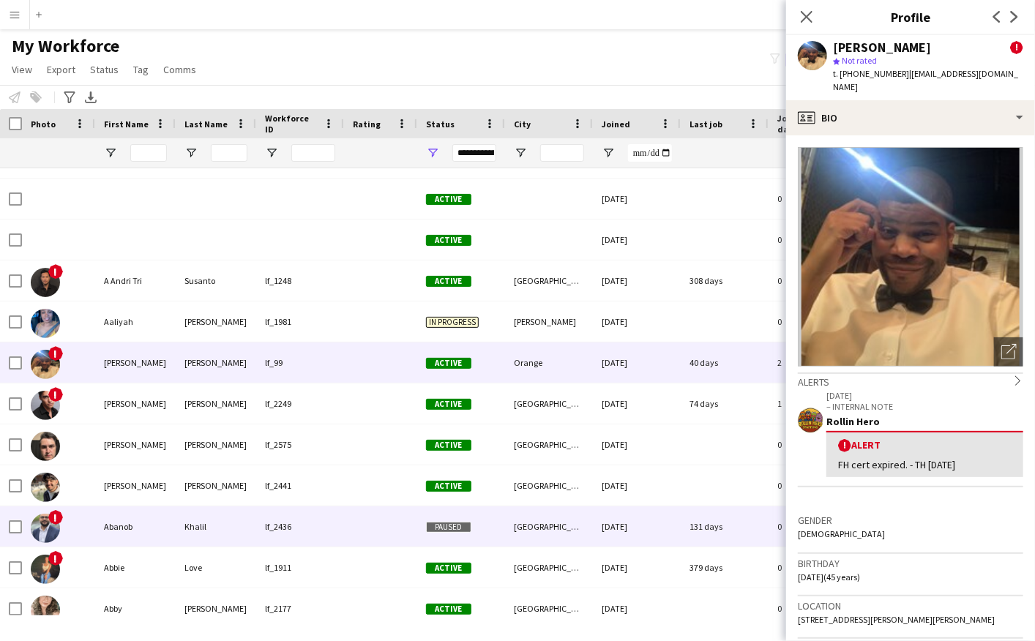
click at [124, 530] on div "Abanob" at bounding box center [135, 526] width 80 height 40
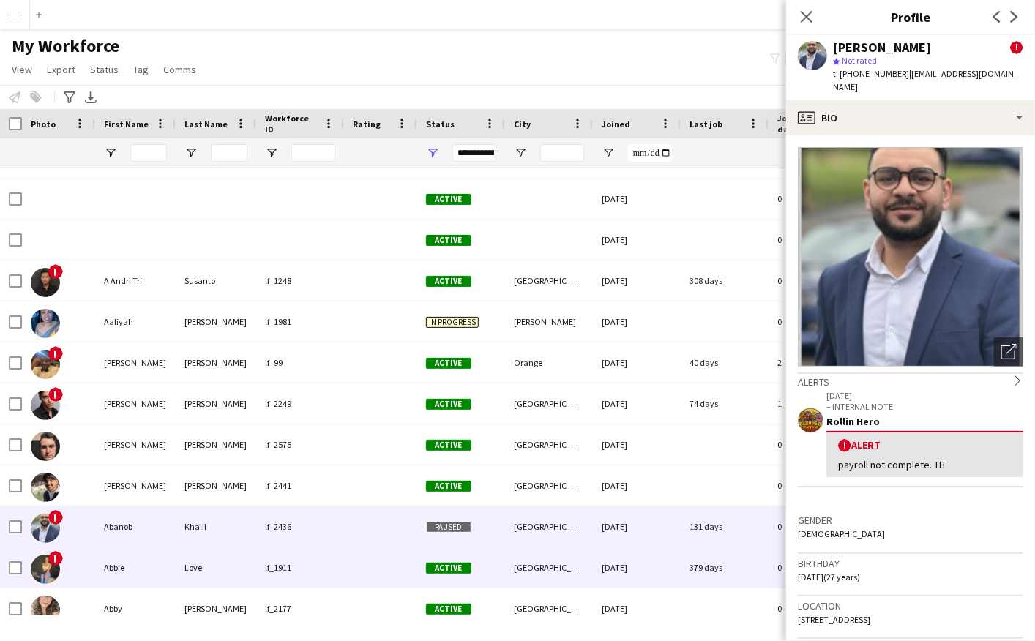
click at [123, 566] on div "Abbie" at bounding box center [135, 567] width 80 height 40
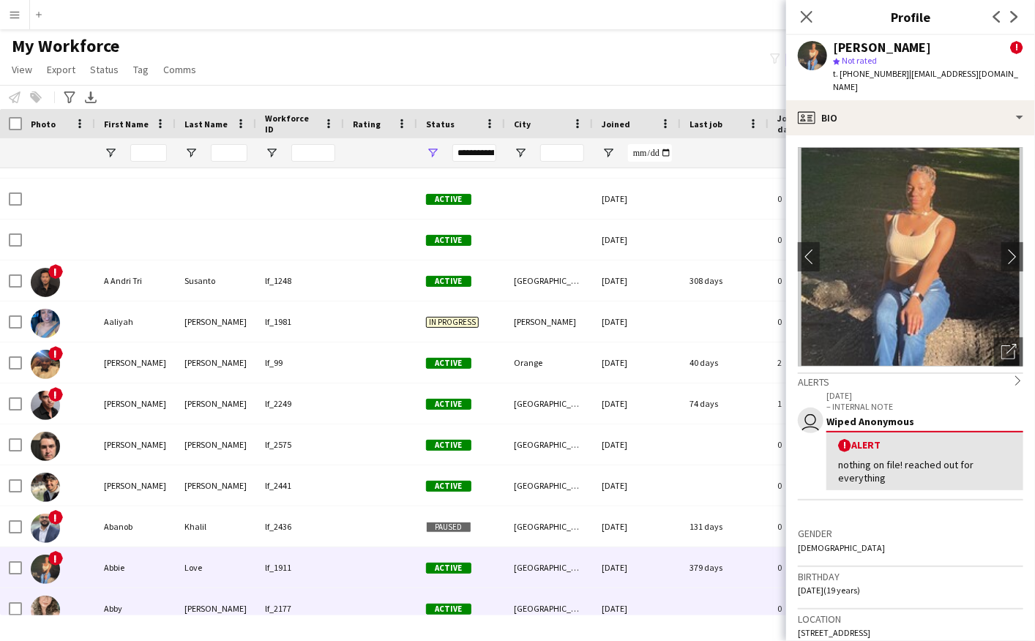
click at [123, 605] on div "Abby" at bounding box center [135, 608] width 80 height 40
